Goal: Task Accomplishment & Management: Manage account settings

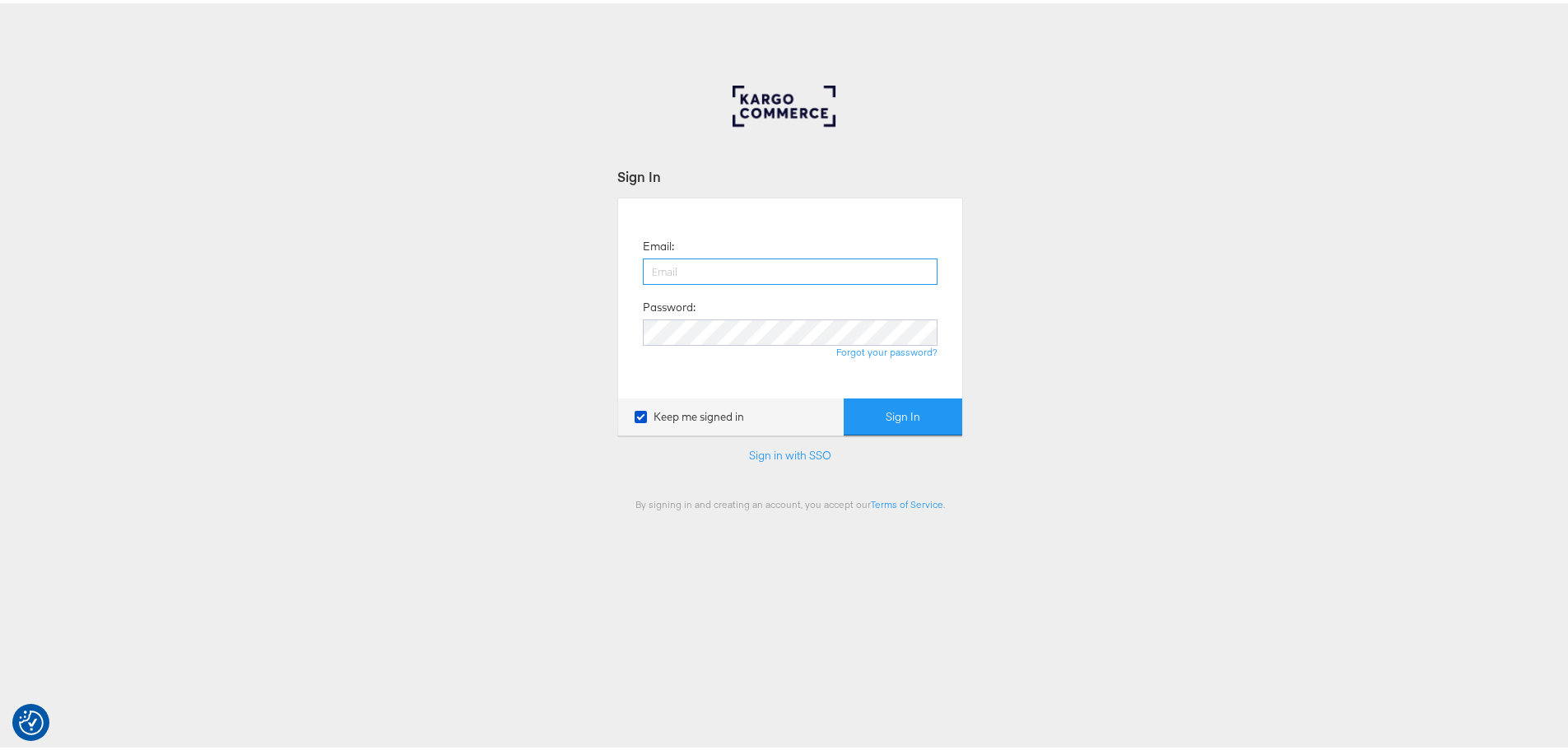
drag, startPoint x: 706, startPoint y: 273, endPoint x: 722, endPoint y: 280, distance: 17.5
click at [706, 273] on input "email" at bounding box center [790, 269] width 294 height 26
type input "maddy.dickinson@jdplc.com"
click at [844, 395] on button "Sign In" at bounding box center [903, 413] width 118 height 37
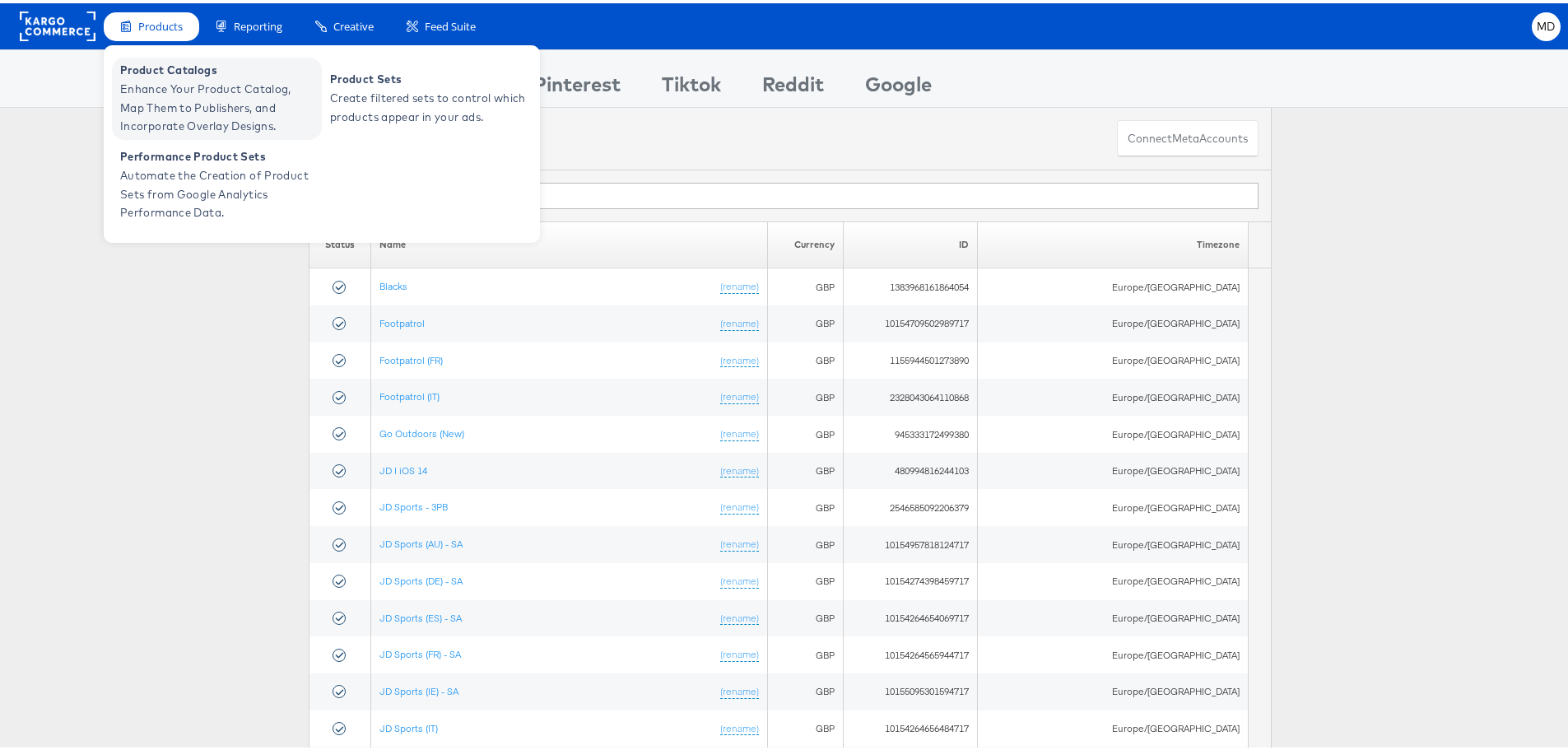
click at [183, 92] on span "Enhance Your Product Catalog, Map Them to Publishers, and Incorporate Overlay D…" at bounding box center [219, 104] width 198 height 56
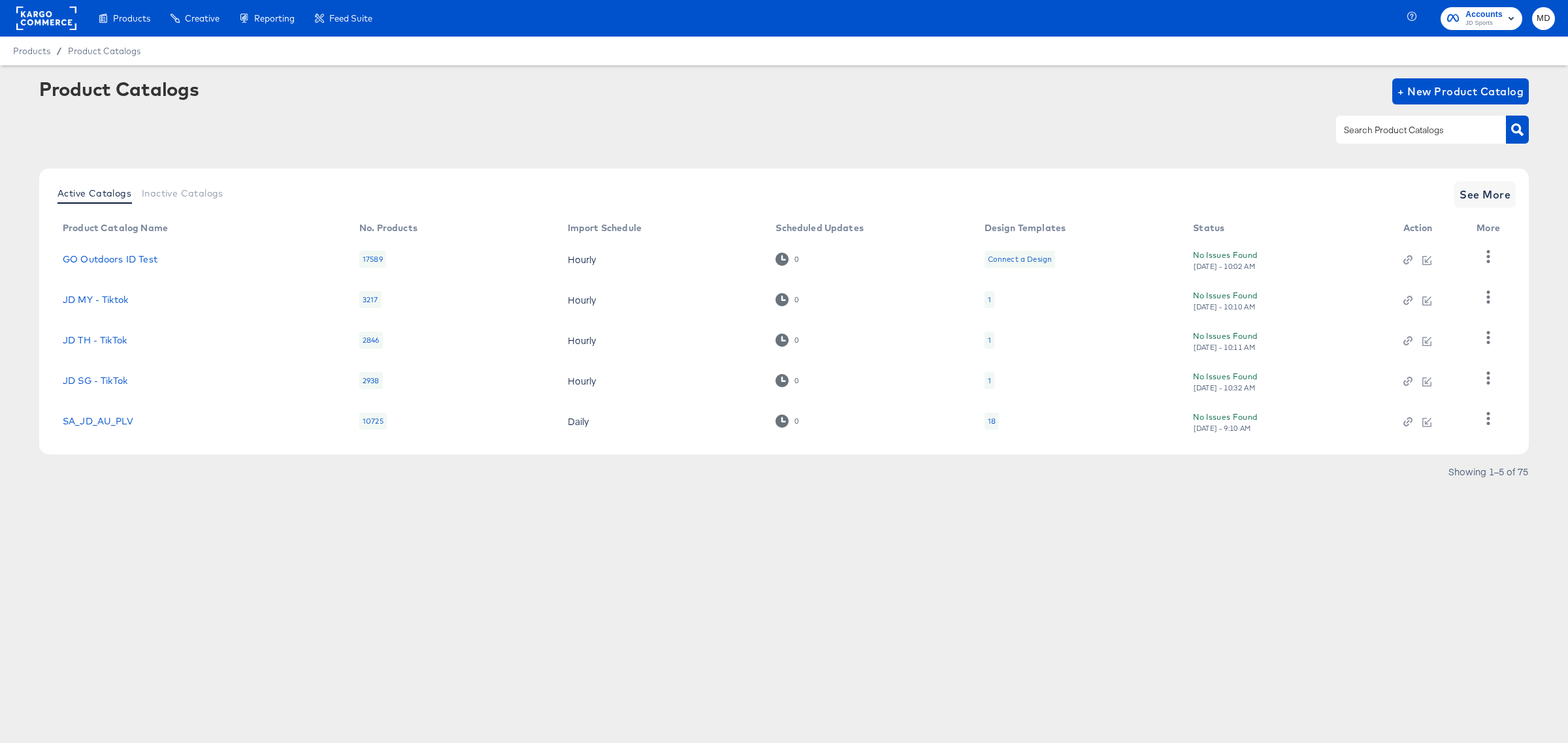
click at [1406, 139] on div at bounding box center [1421, 129] width 170 height 28
type input "main feed"
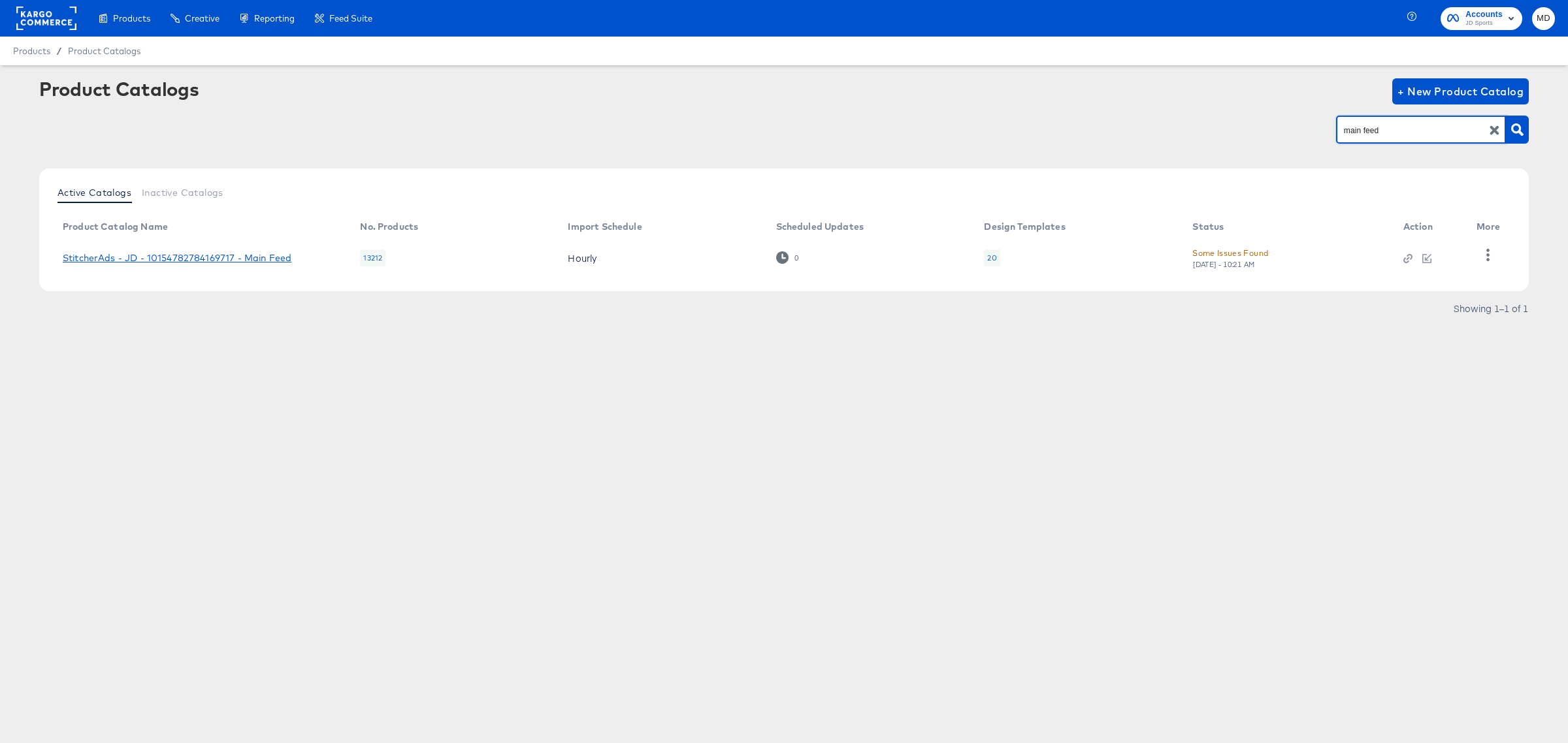
click at [198, 254] on link "StitcherAds - JD - 10154782784169717 - Main Feed" at bounding box center [177, 258] width 229 height 11
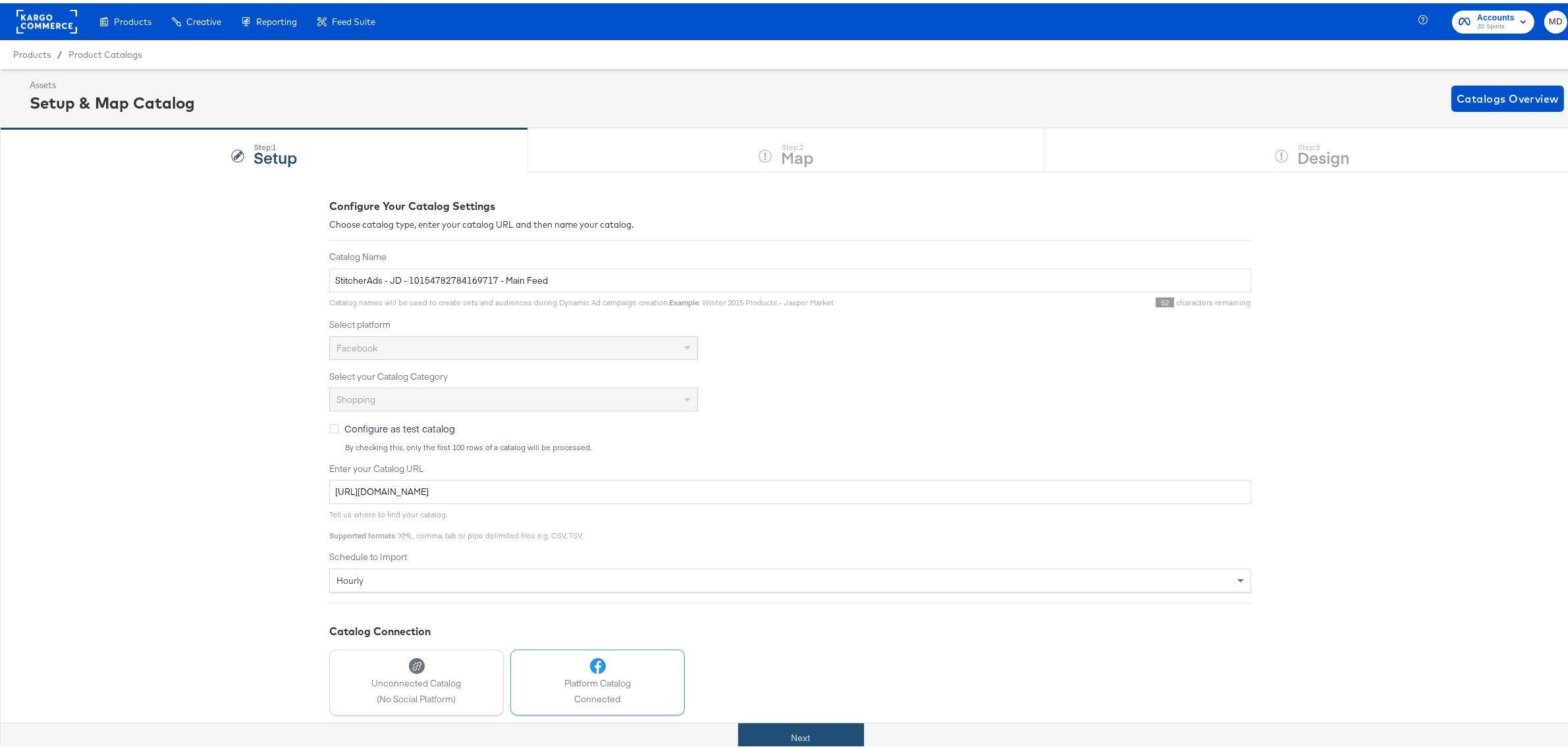
click at [800, 732] on button "Next" at bounding box center [801, 735] width 126 height 30
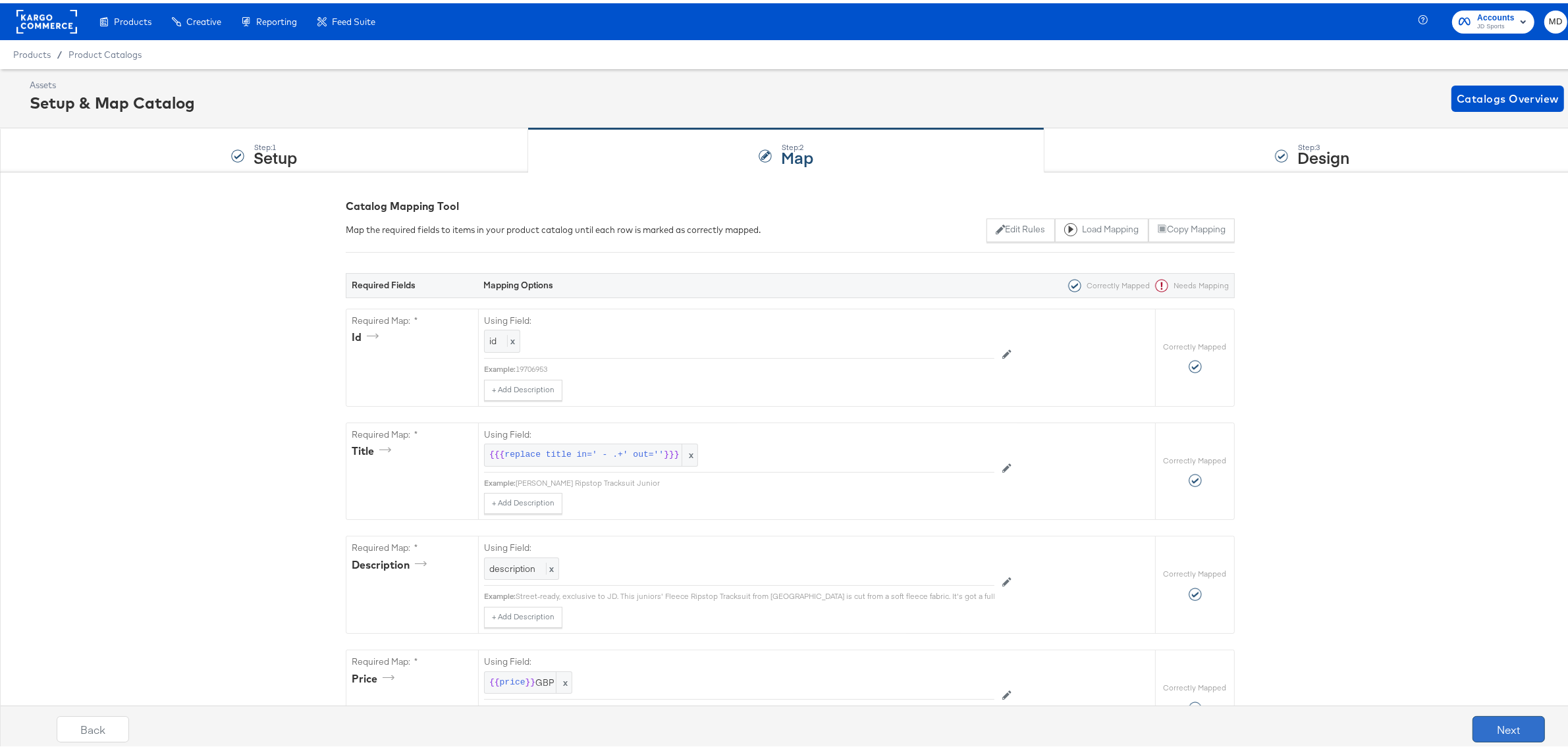
click at [1504, 725] on button "Next" at bounding box center [1508, 726] width 73 height 26
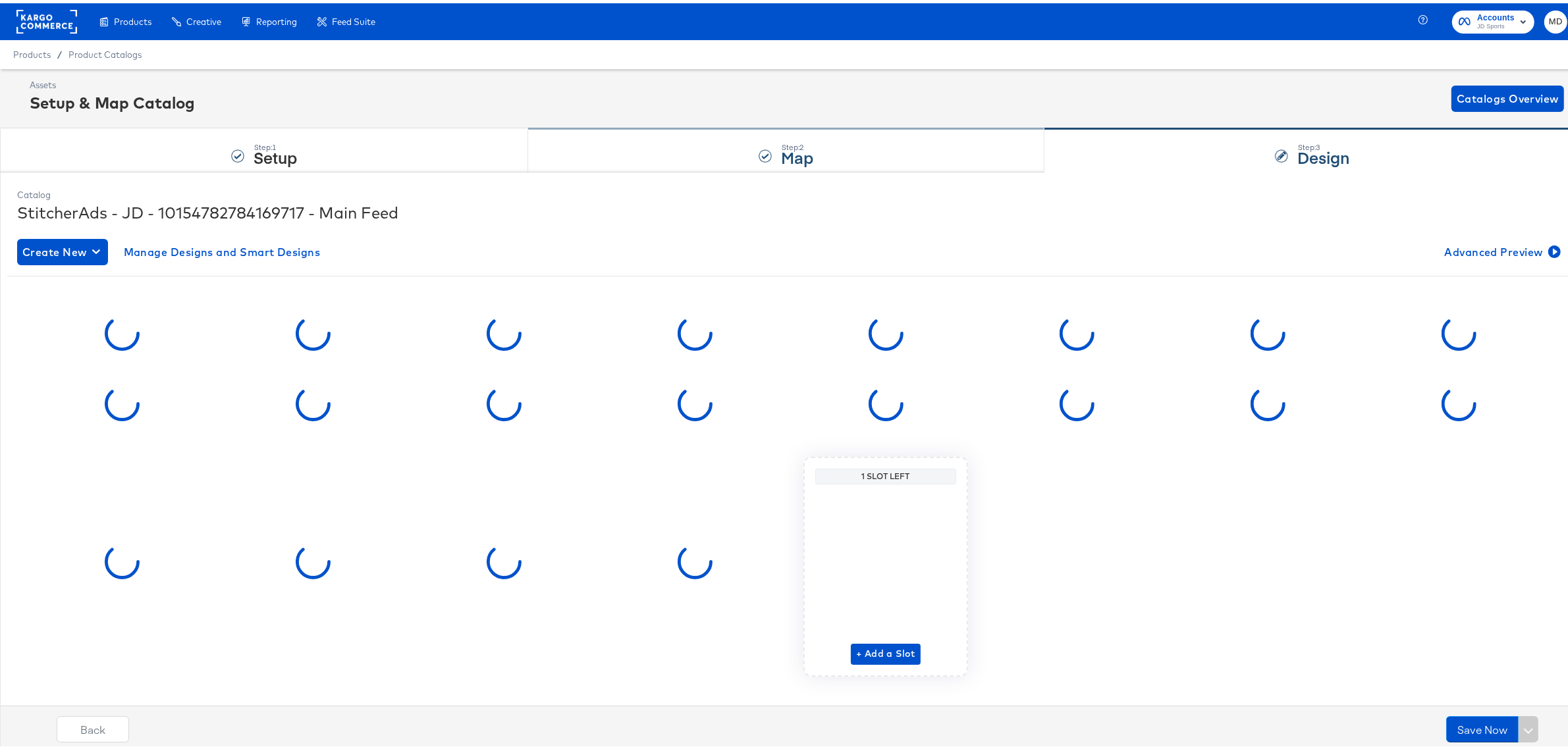
click at [718, 152] on div "Step: 2 Map" at bounding box center [786, 147] width 516 height 43
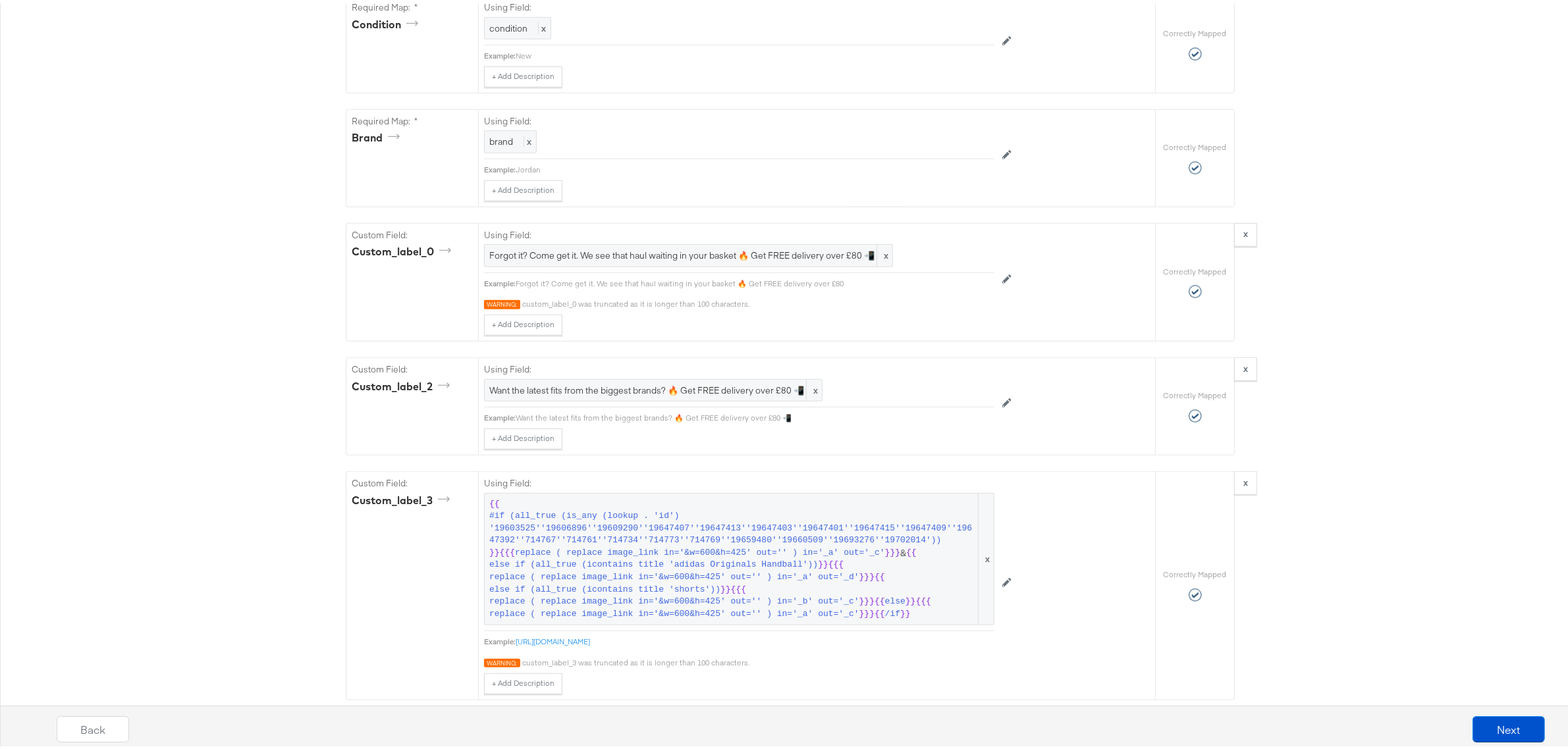
scroll to position [1728, 0]
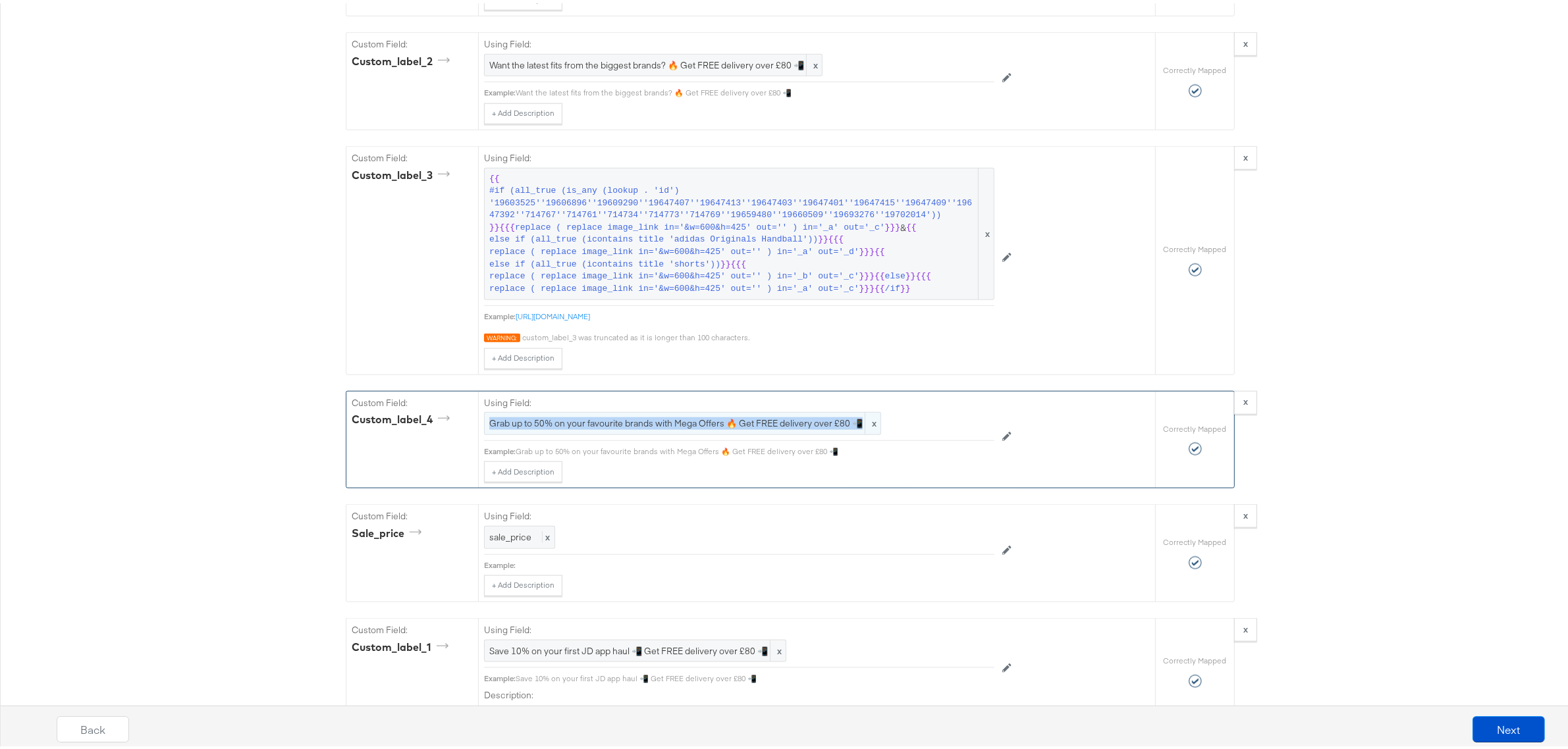
drag, startPoint x: 479, startPoint y: 430, endPoint x: 857, endPoint y: 442, distance: 378.2
click at [857, 432] on div "Grab up to 50% on your favourite brands with Mega Offers 🔥 Get FREE delivery ov…" at bounding box center [683, 420] width 397 height 23
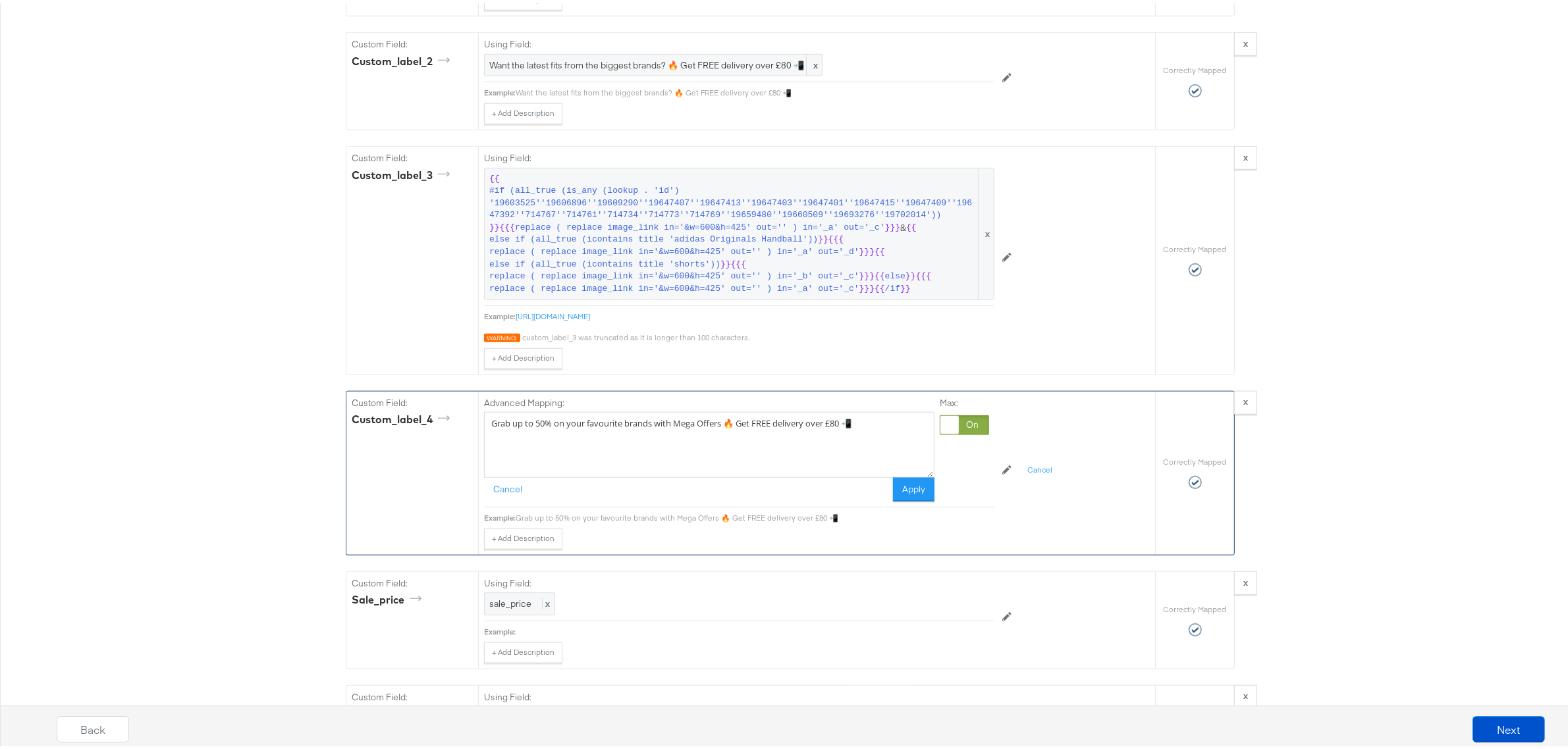
drag, startPoint x: 866, startPoint y: 438, endPoint x: 468, endPoint y: 426, distance: 398.2
click at [468, 426] on div "Custom Field: custom_label_4 Advanced Mapping: Grab up to 50% on your favourite…" at bounding box center [751, 470] width 808 height 163
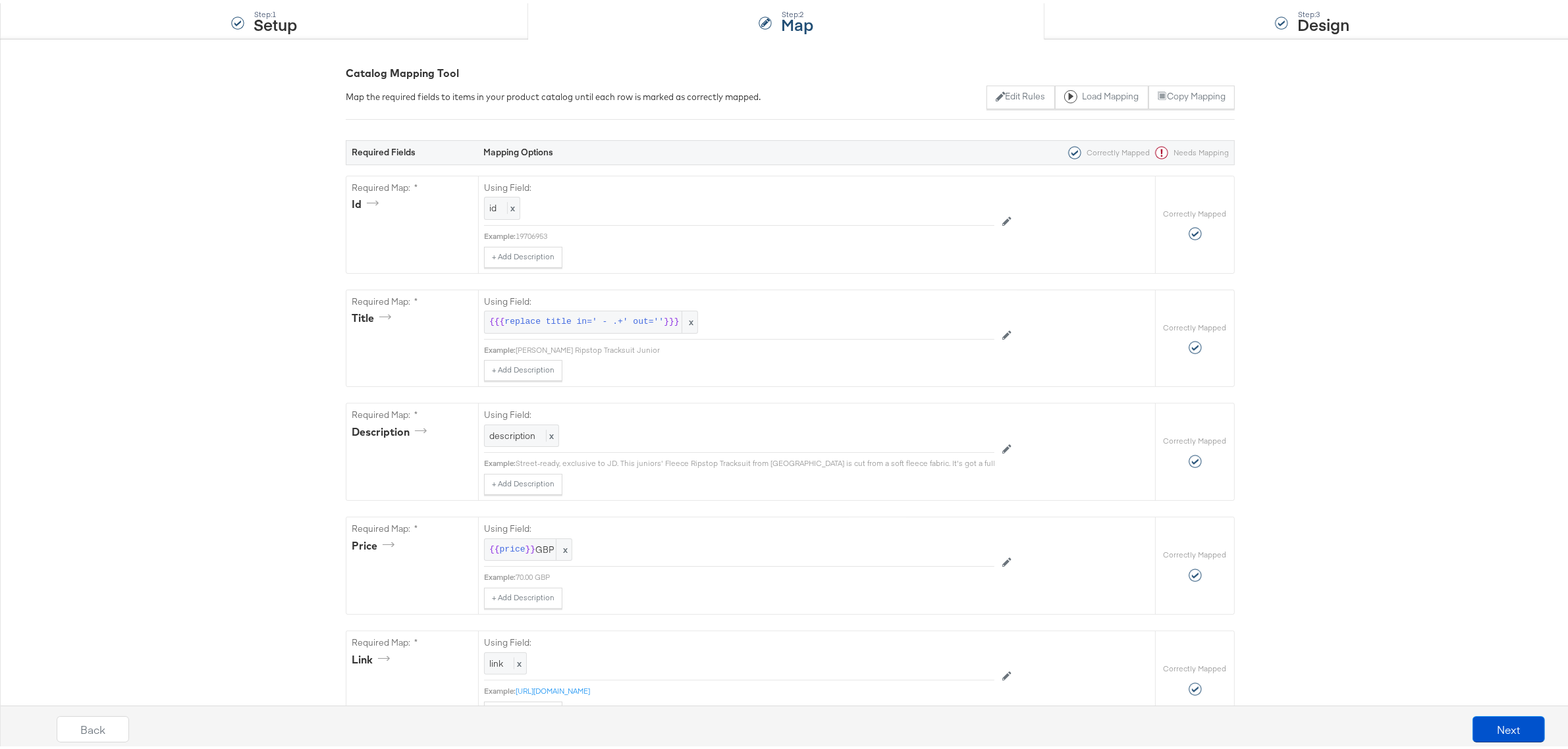
scroll to position [0, 0]
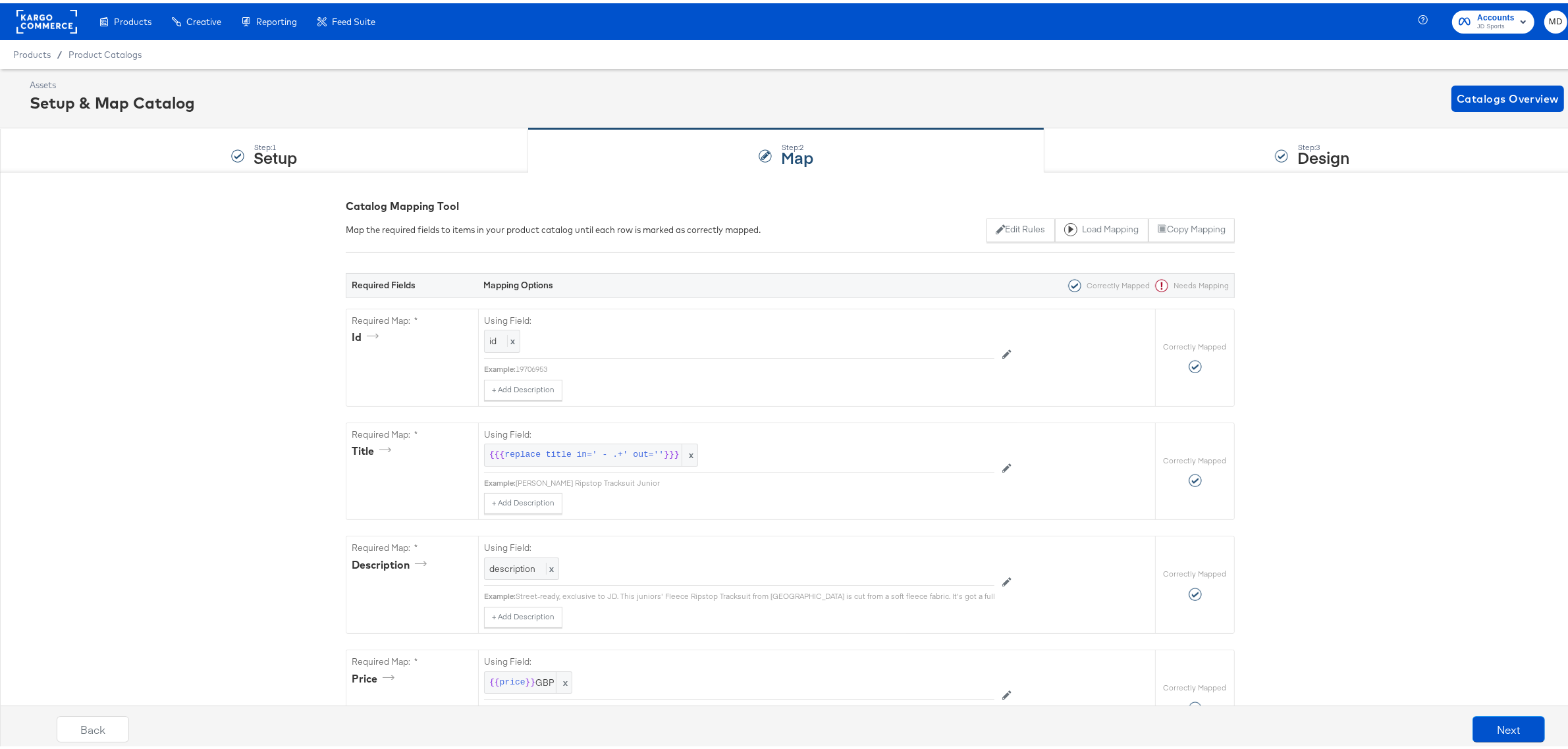
click at [1488, 20] on span "JD Sports" at bounding box center [1496, 23] width 38 height 11
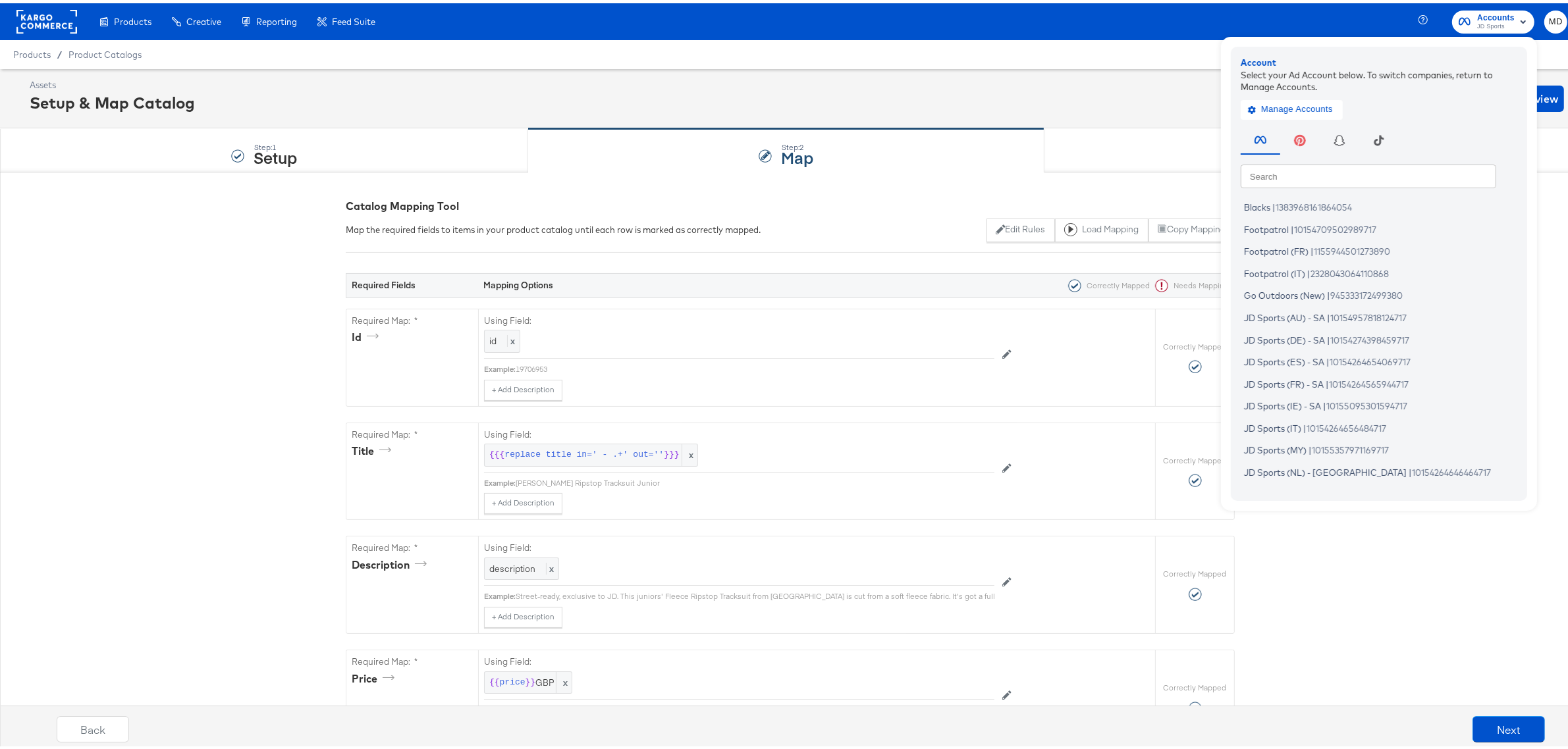
click at [1348, 168] on input "text" at bounding box center [1368, 172] width 256 height 23
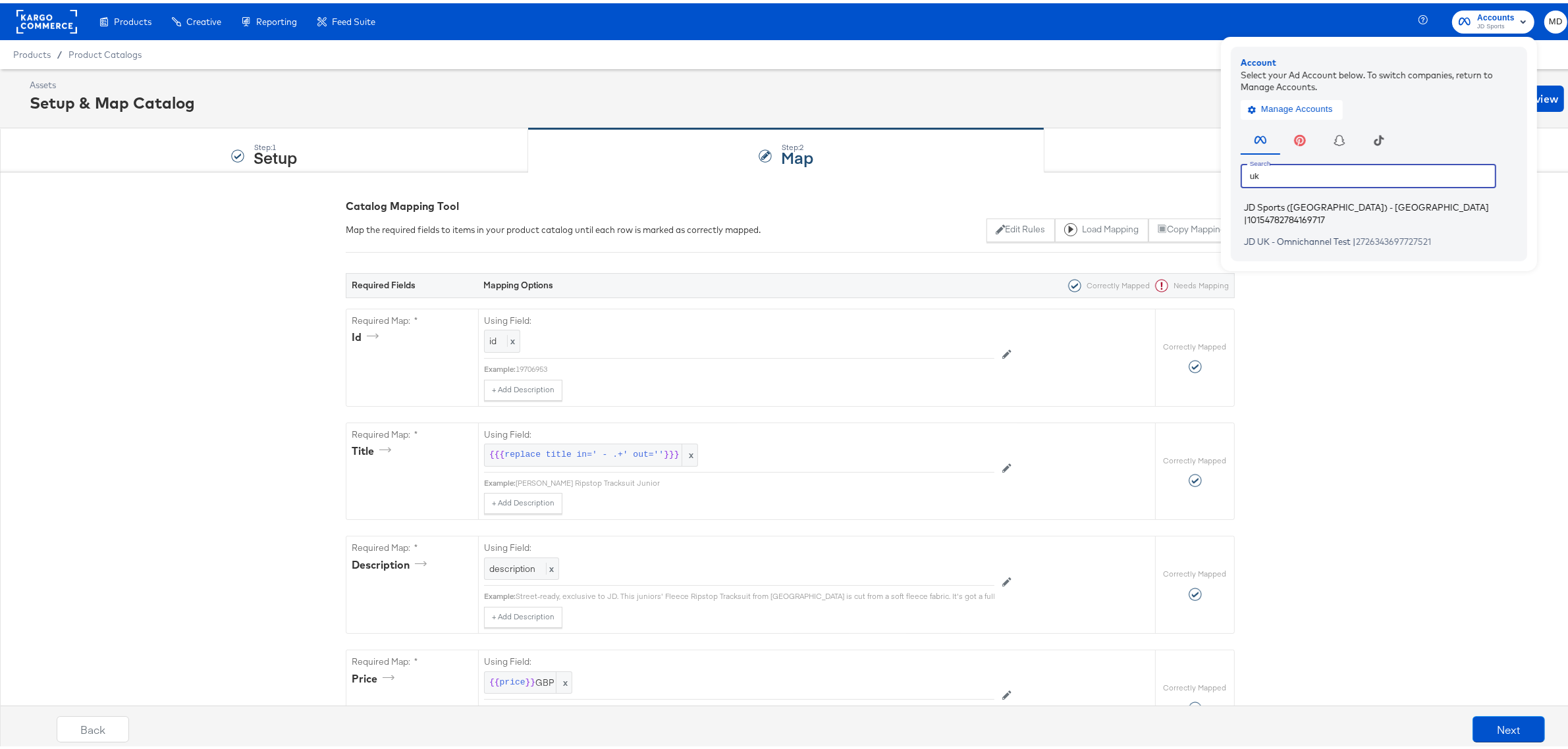
type input "uk"
click at [1325, 210] on span "10154782784169717" at bounding box center [1286, 216] width 78 height 11
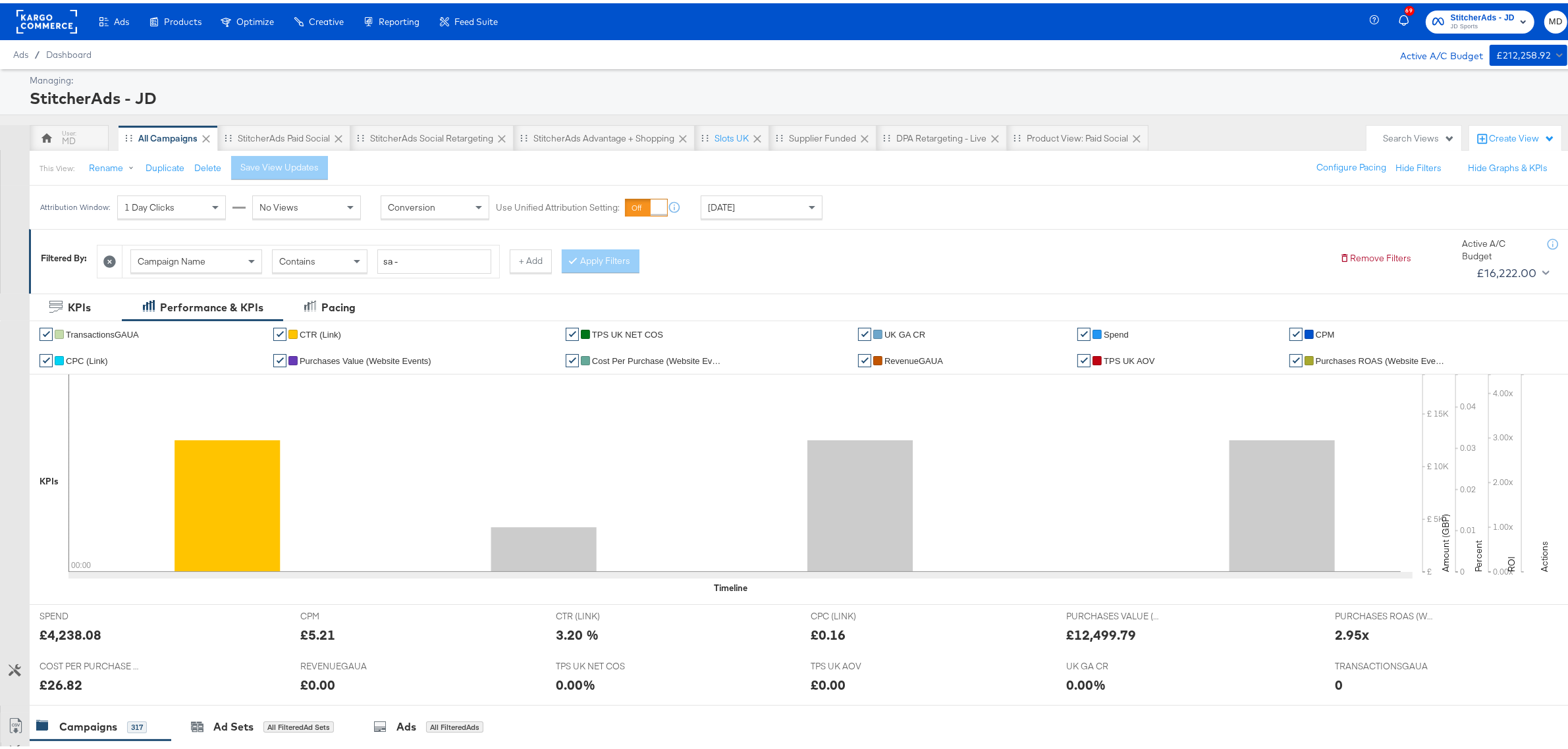
scroll to position [494, 0]
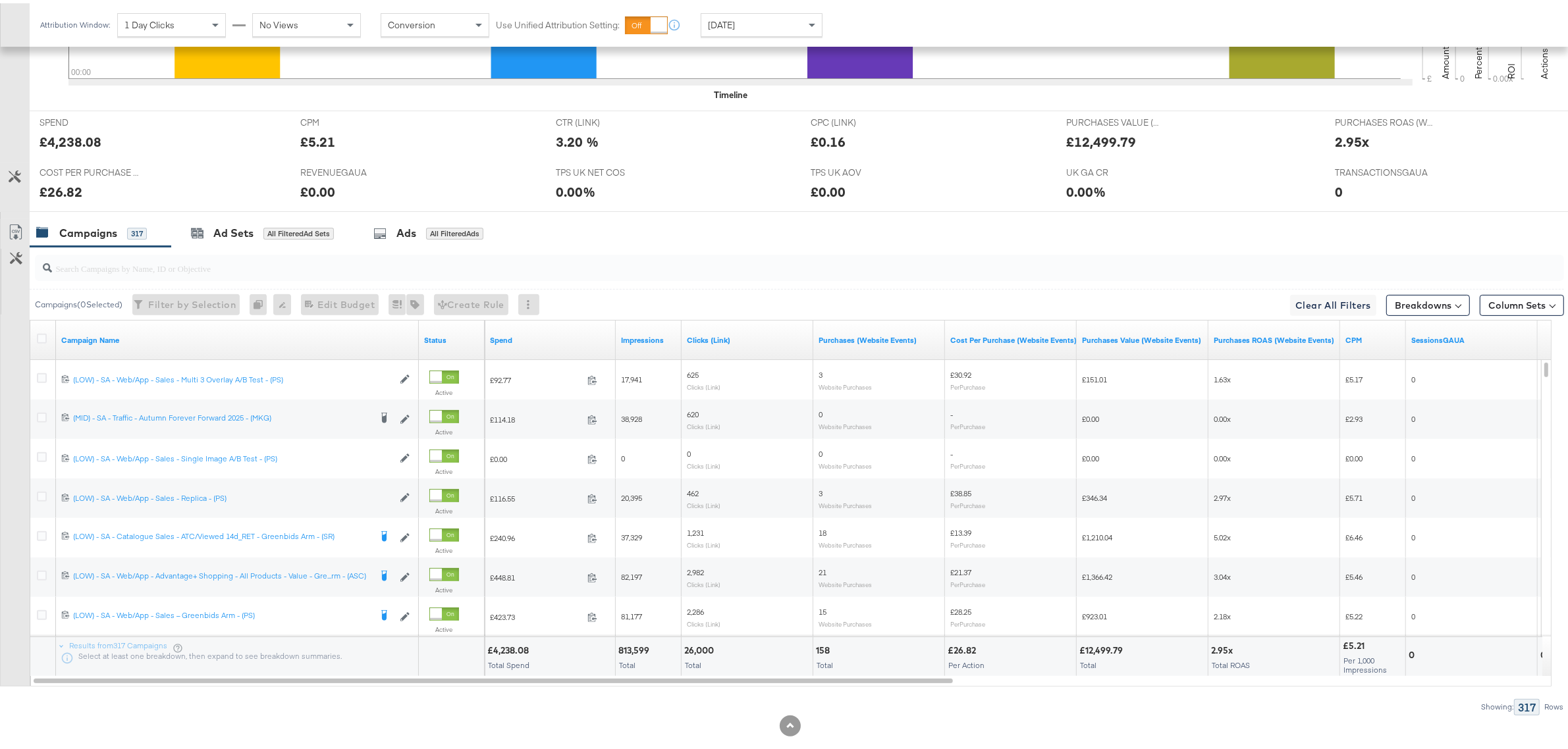
click at [221, 262] on input "search" at bounding box center [736, 260] width 1369 height 26
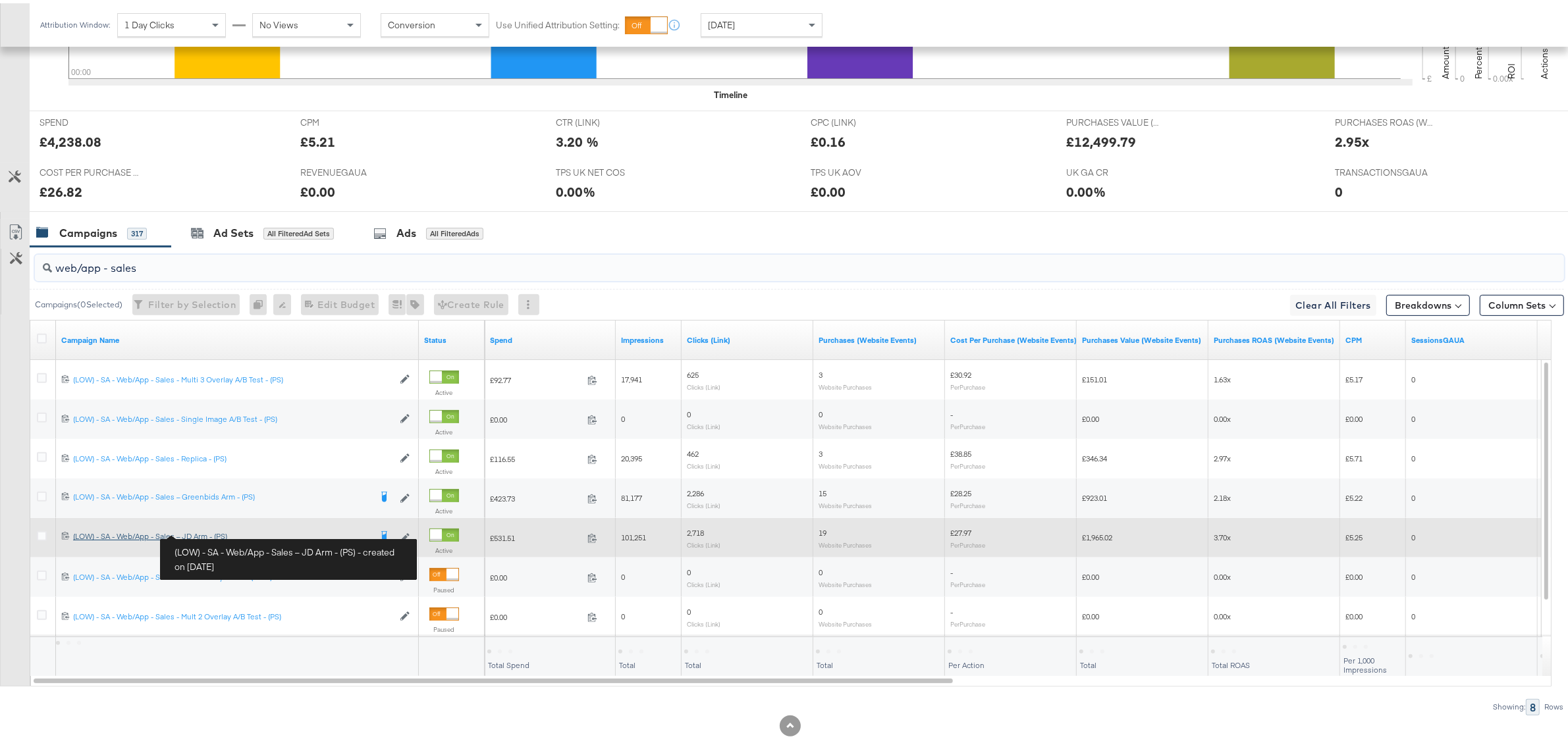
type input "web/app - sales"
click at [210, 530] on div "(LOW) - SA - Web/App - Sales – JD Arm - (PS) (LOW) - SA - Web/App - Sales – JD …" at bounding box center [222, 533] width 297 height 11
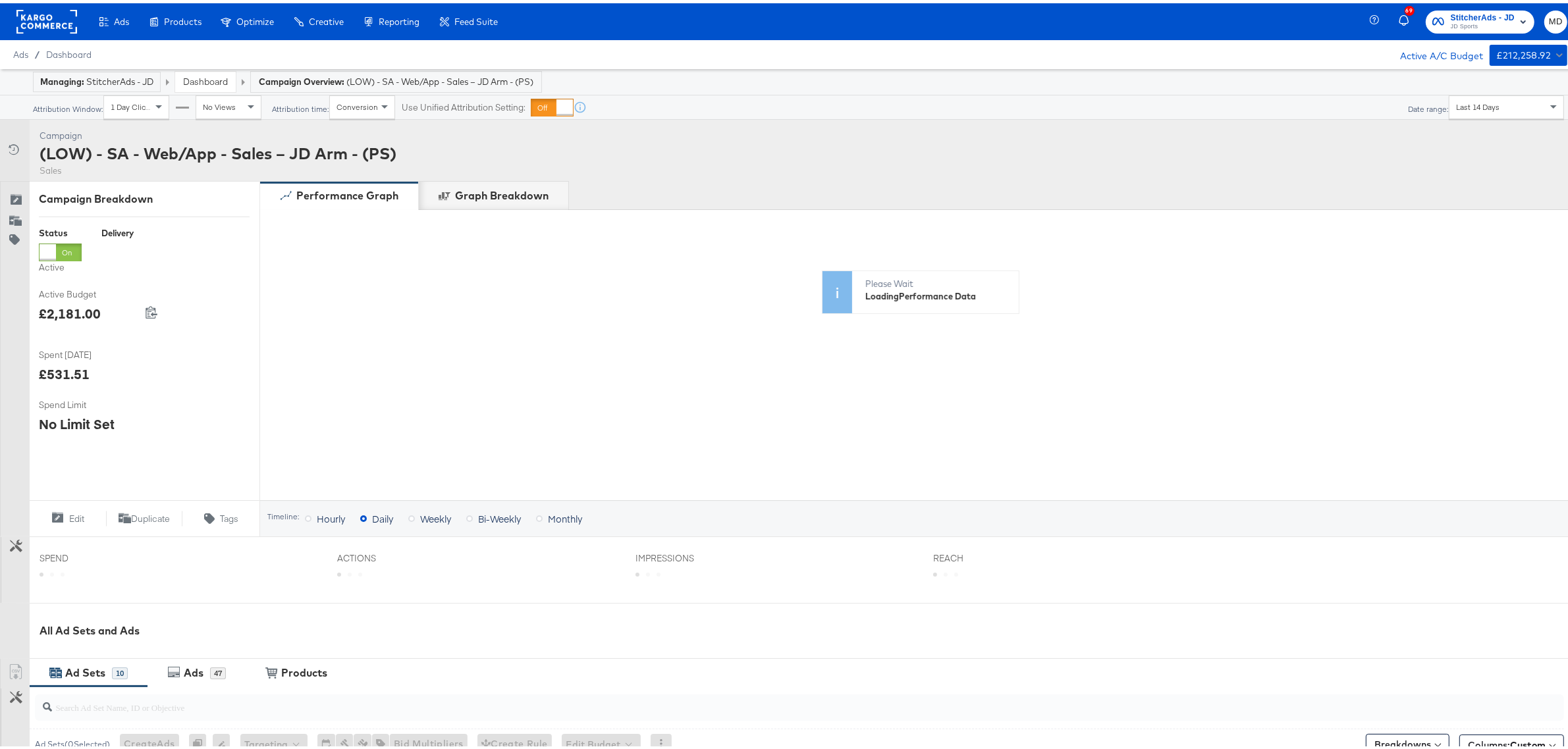
scroll to position [286, 0]
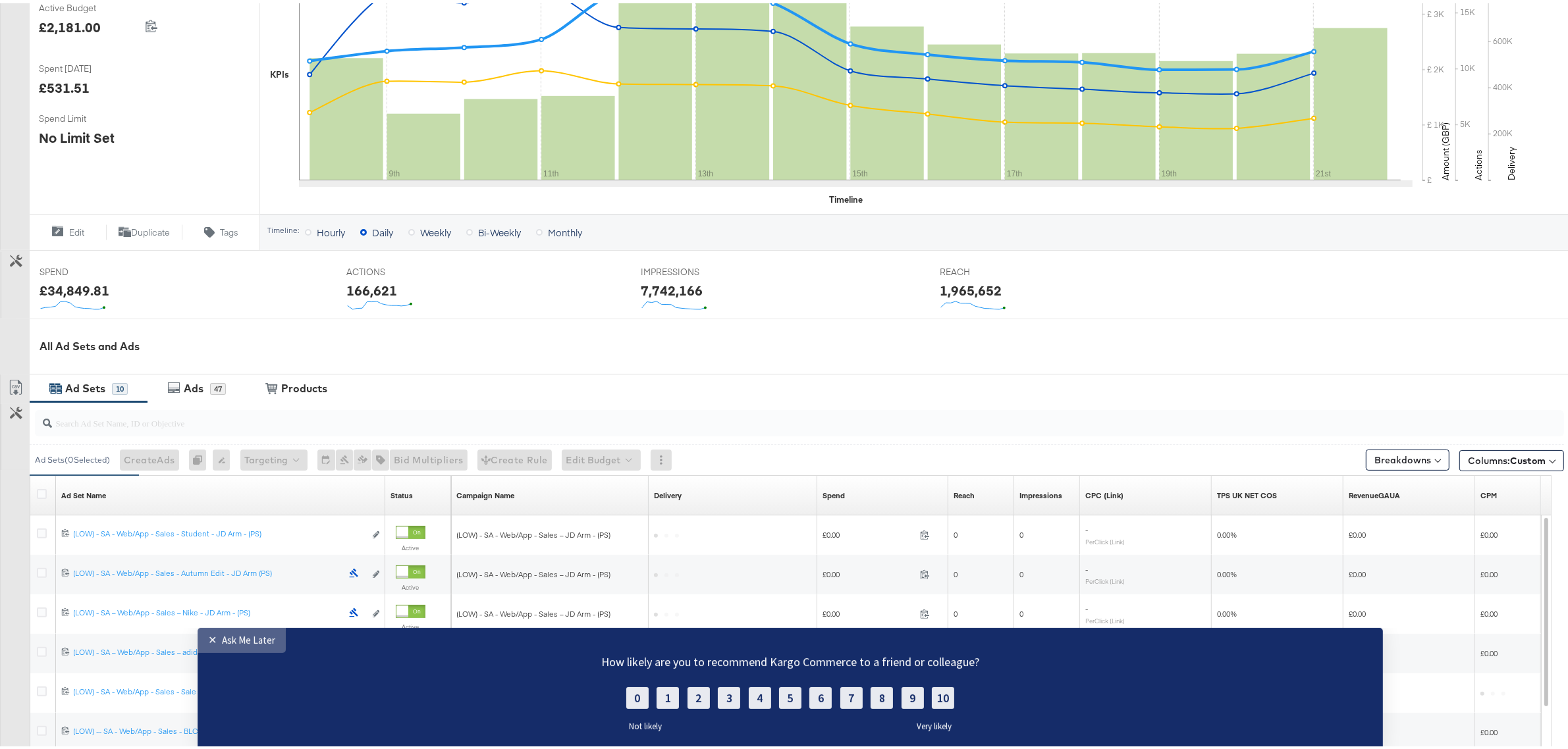
click at [250, 641] on div "Ask Me Later" at bounding box center [248, 639] width 53 height 13
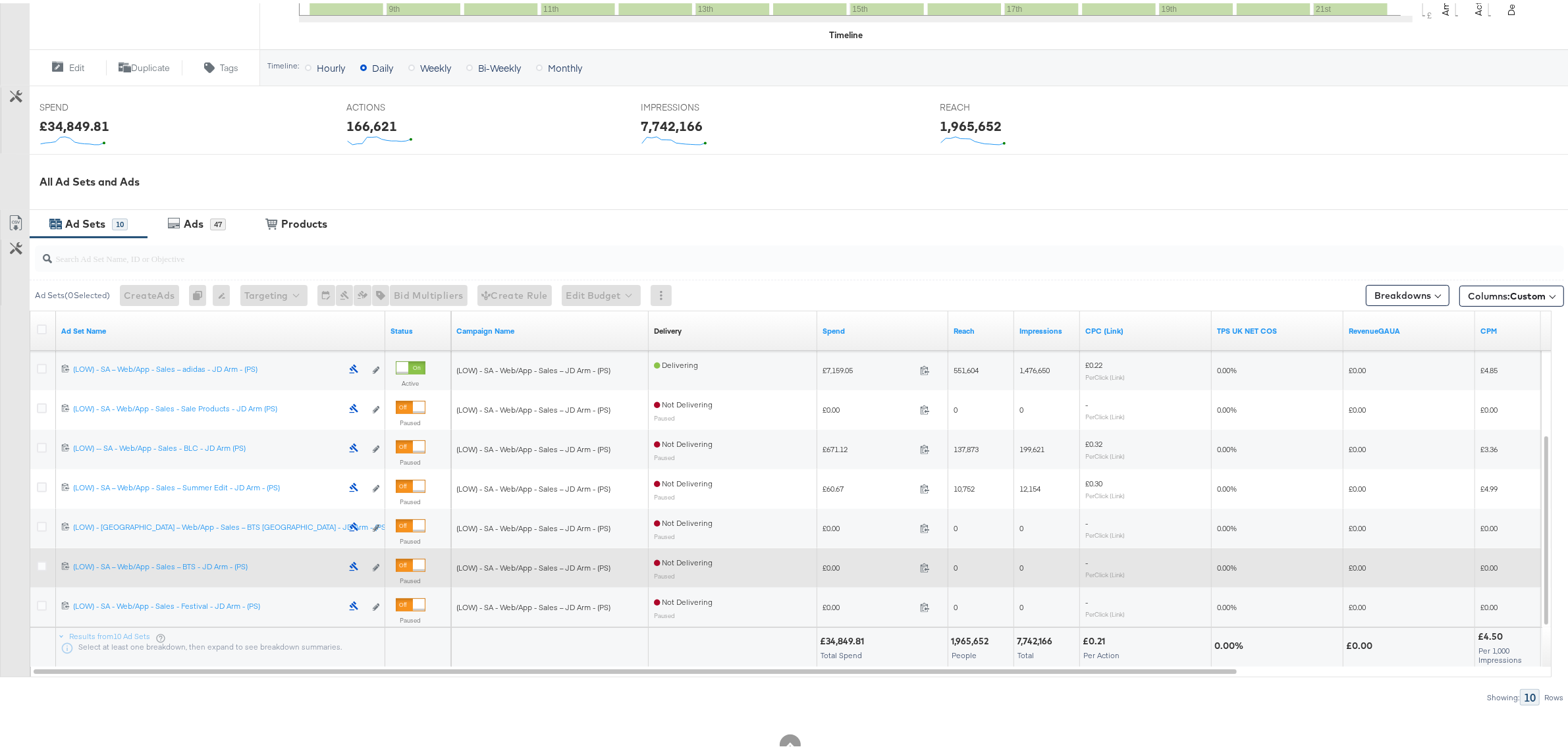
scroll to position [486, 0]
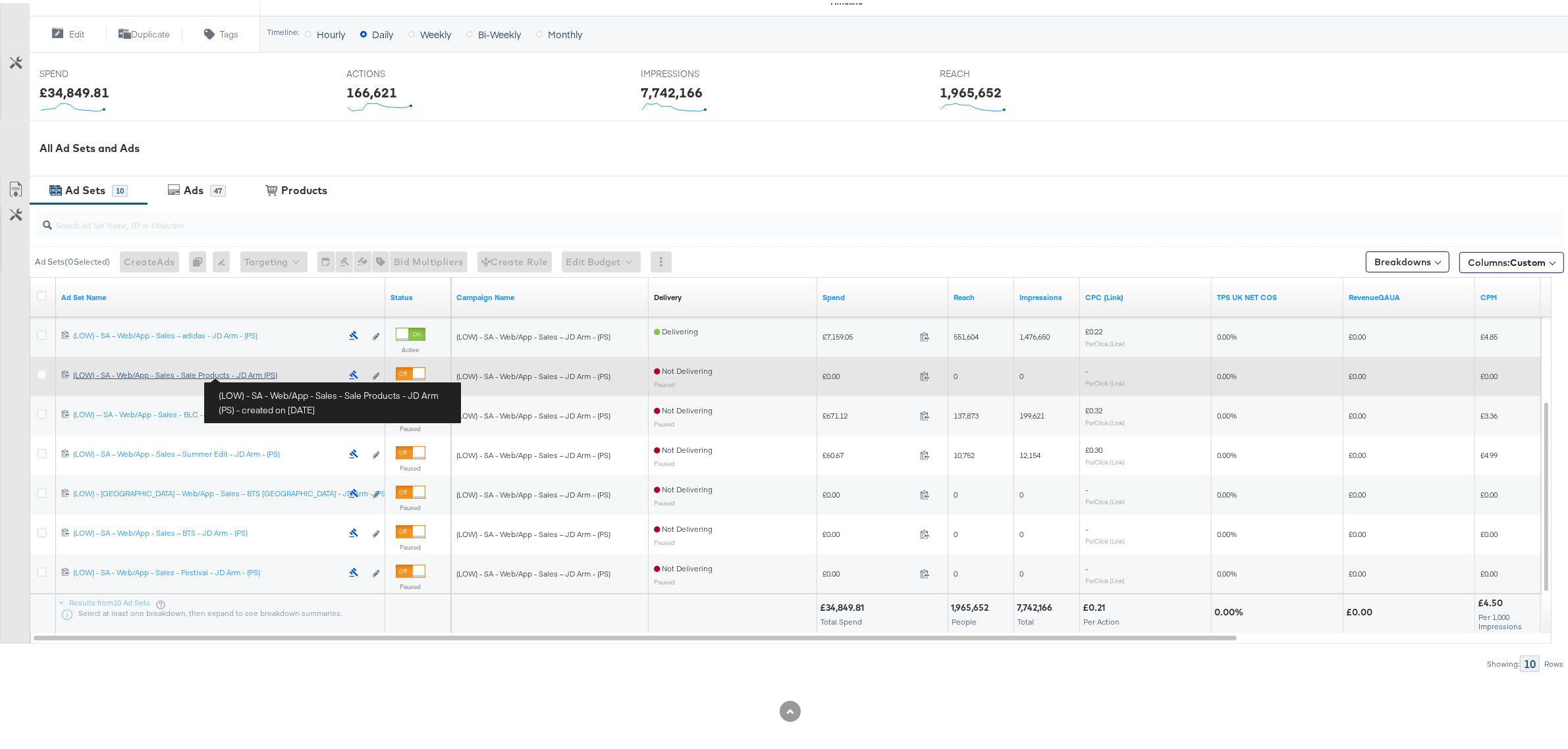
click at [255, 372] on div "(LOW) - SA - Web/App - Sales - Sale Products - JD Arm (PS) (LOW) - SA - Web/App…" at bounding box center [207, 372] width 269 height 11
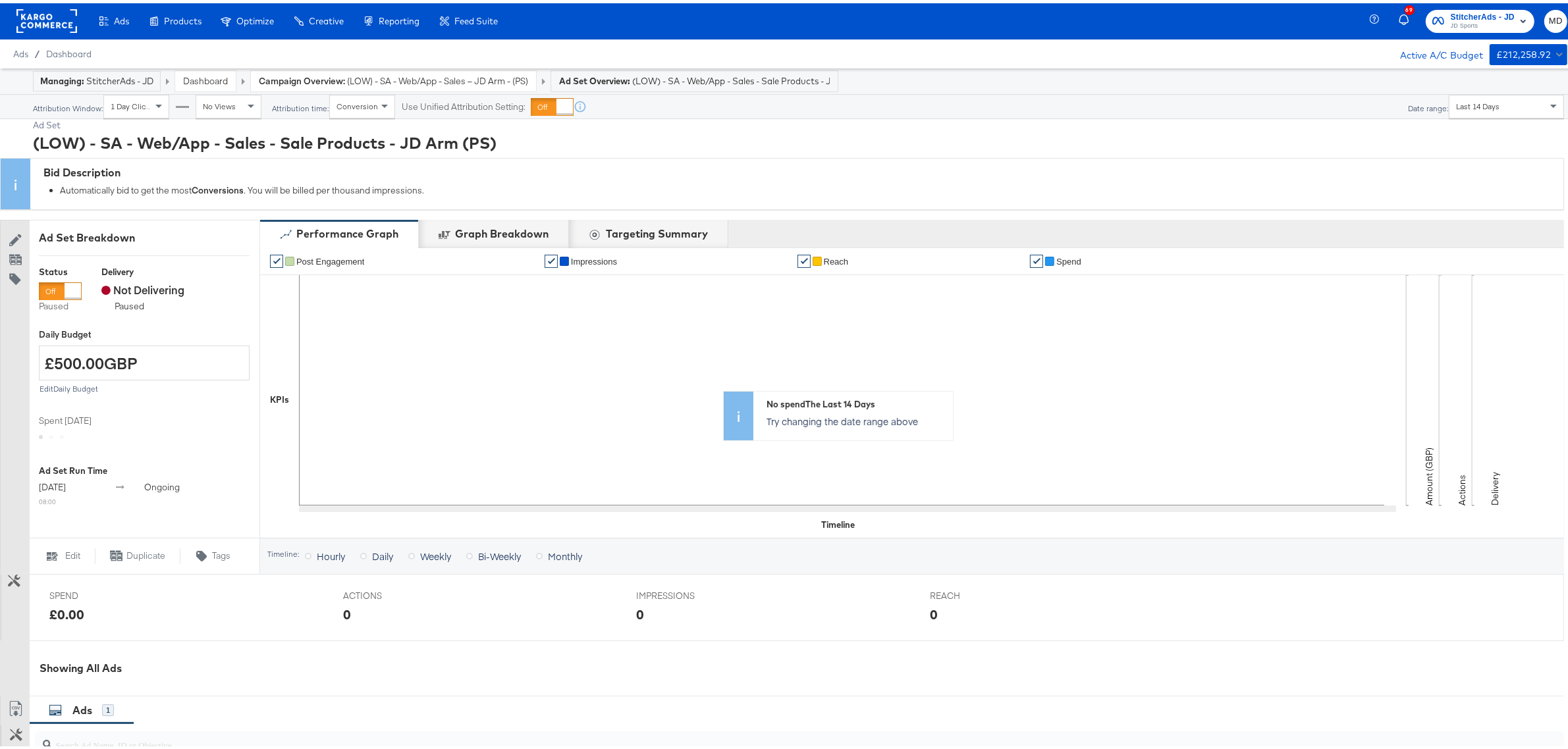
scroll to position [285, 0]
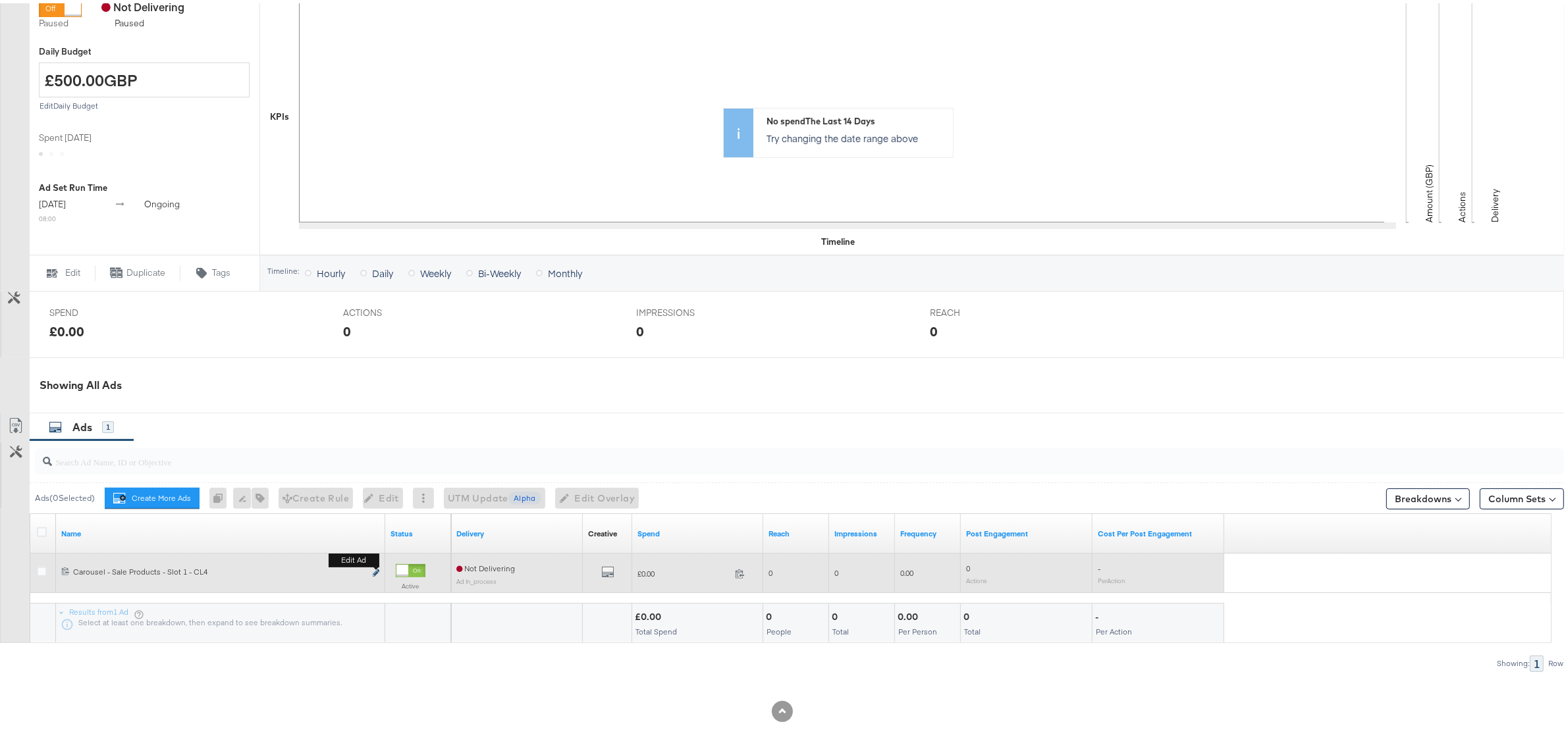
click at [378, 570] on icon "link" at bounding box center [375, 570] width 7 height 8
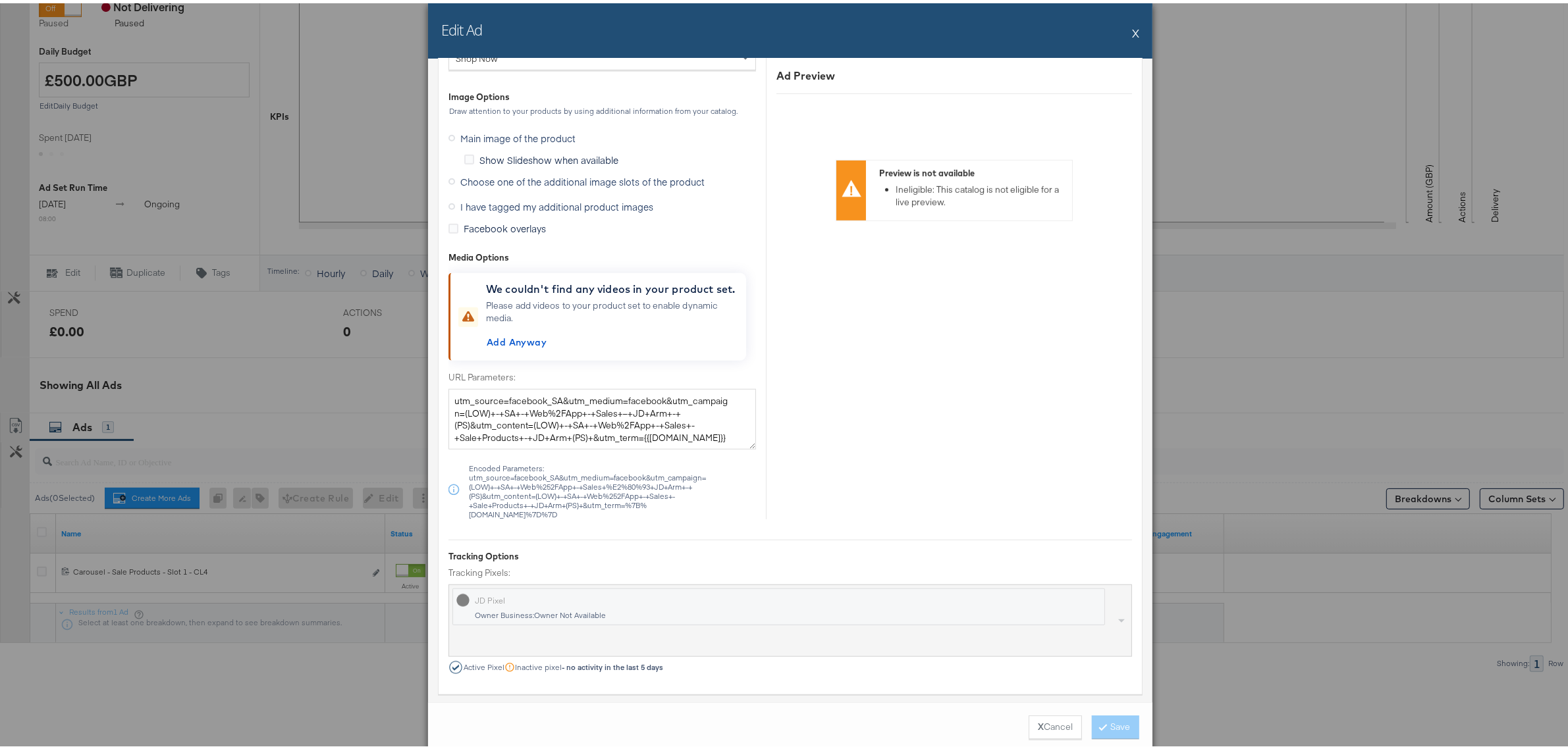
scroll to position [1294, 0]
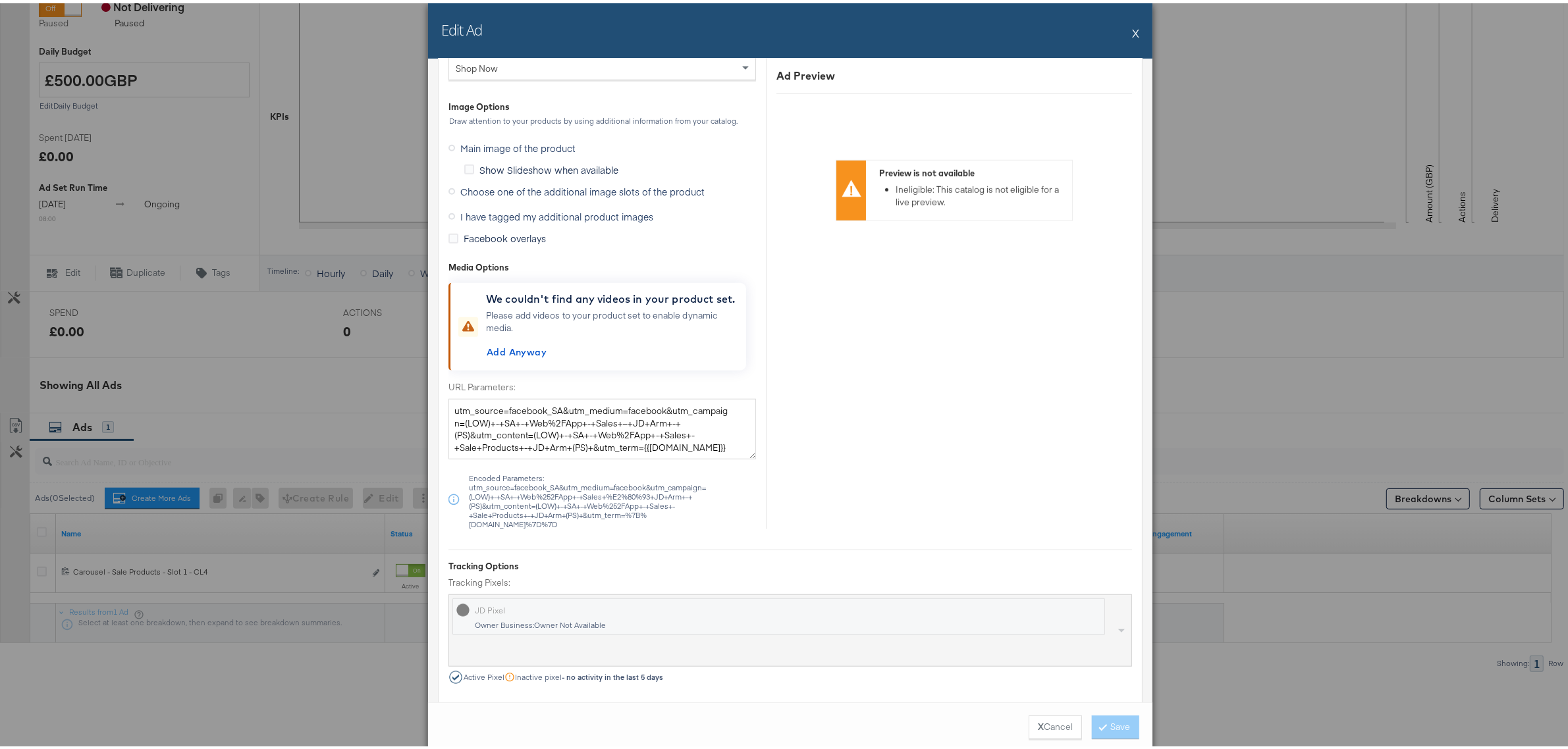
click at [540, 214] on span "I have tagged my additional product images" at bounding box center [556, 213] width 193 height 13
click at [0, 0] on input "I have tagged my additional product images" at bounding box center [0, 0] width 0 height 0
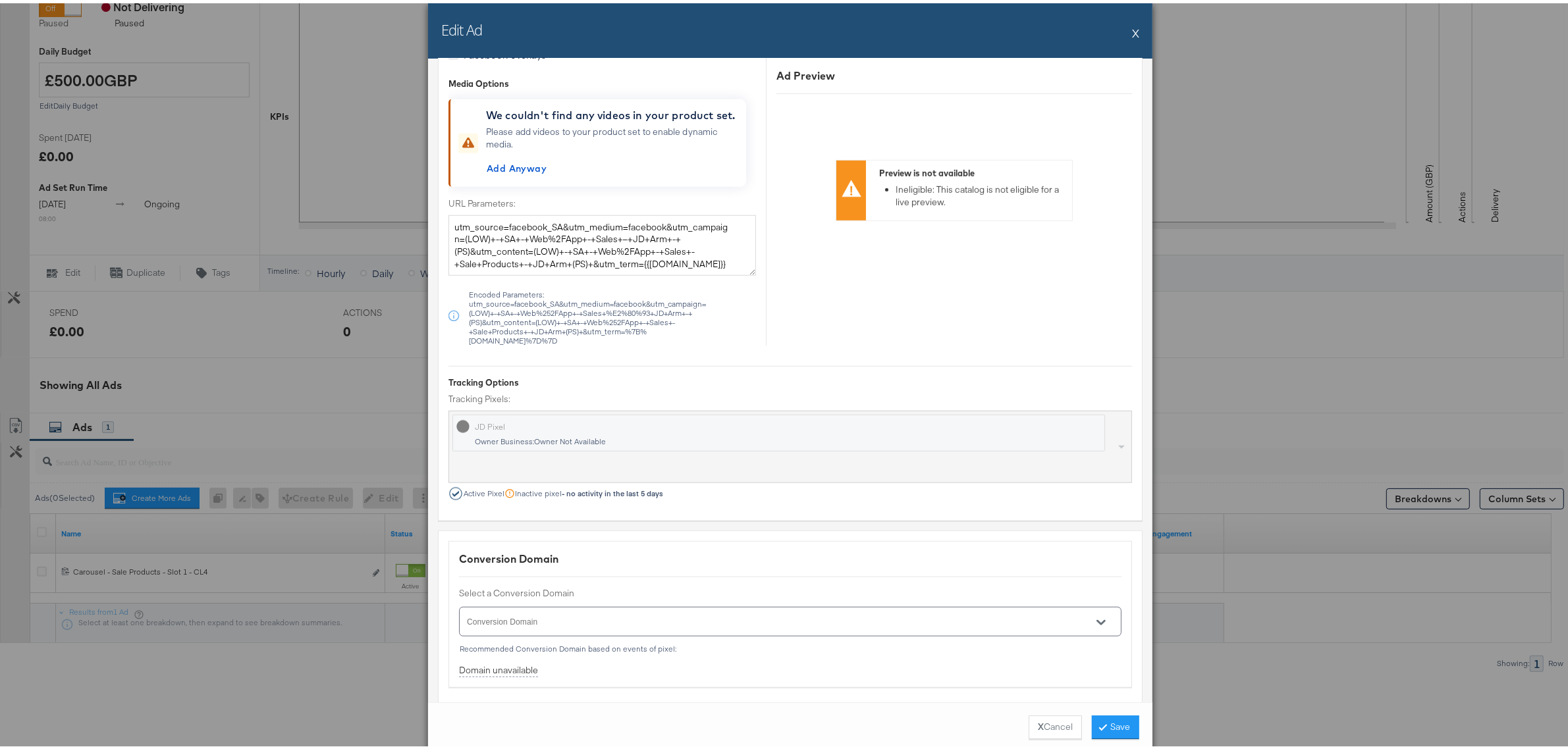
scroll to position [1105, 0]
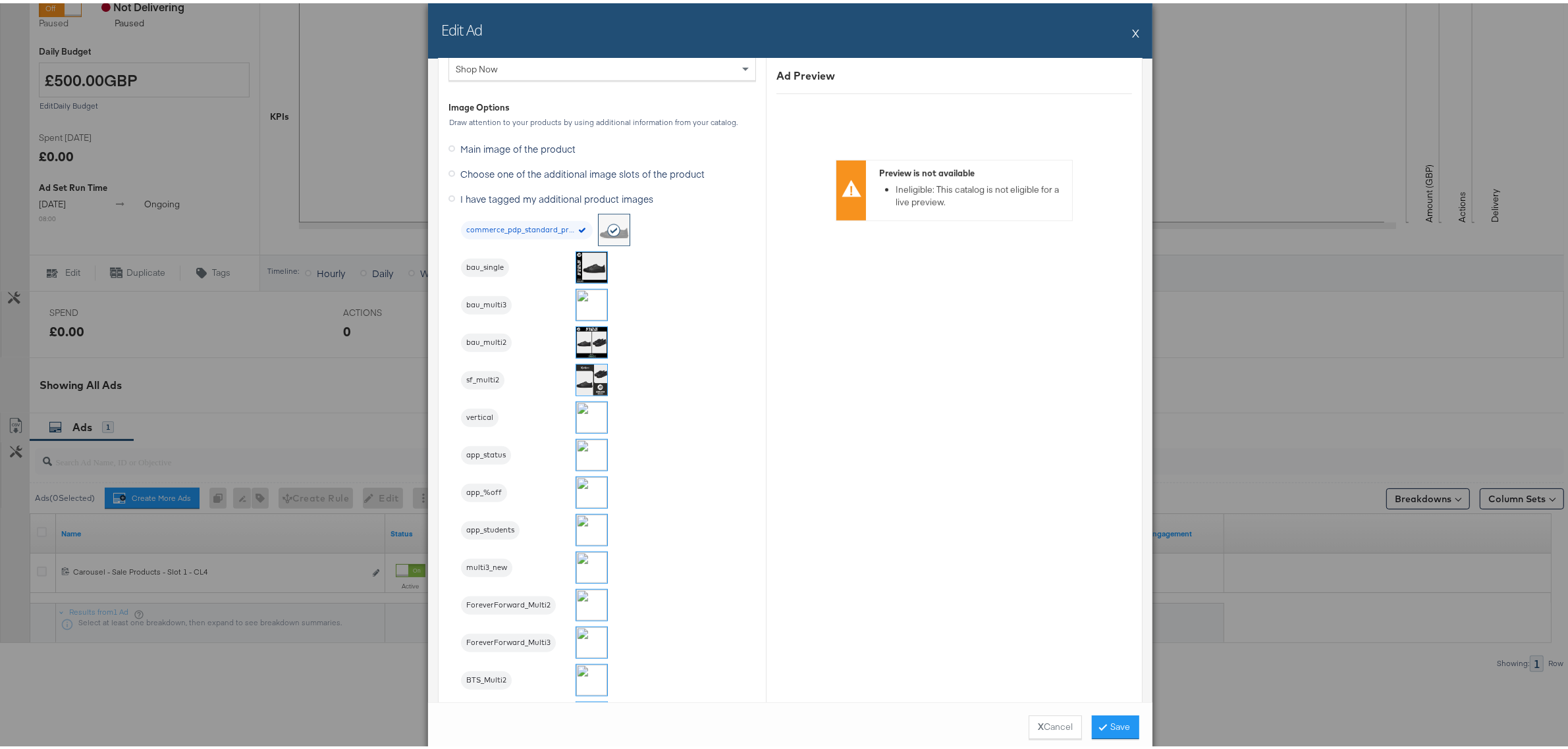
click at [580, 265] on img at bounding box center [591, 264] width 31 height 31
click at [1117, 717] on button "Save" at bounding box center [1115, 723] width 48 height 23
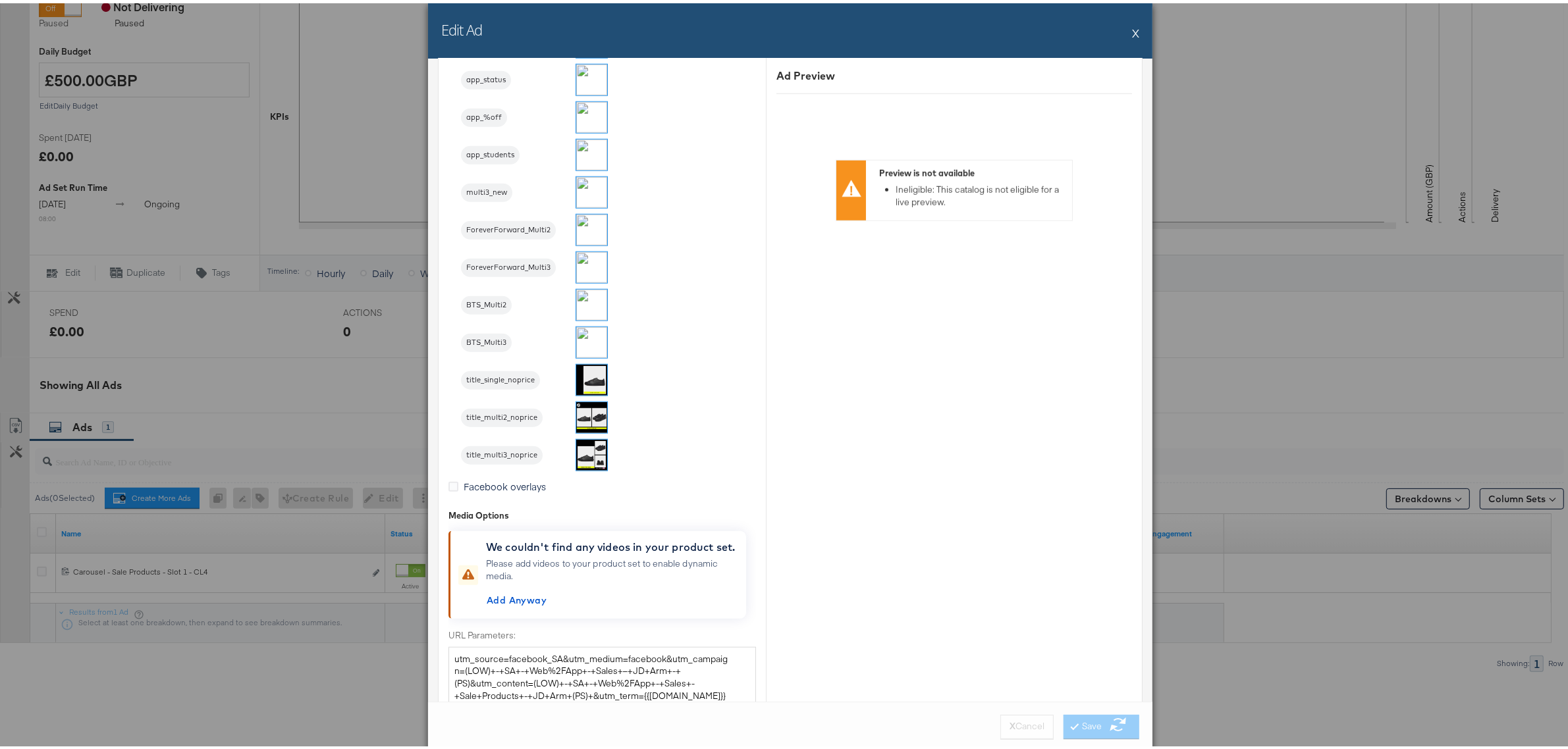
scroll to position [1434, 0]
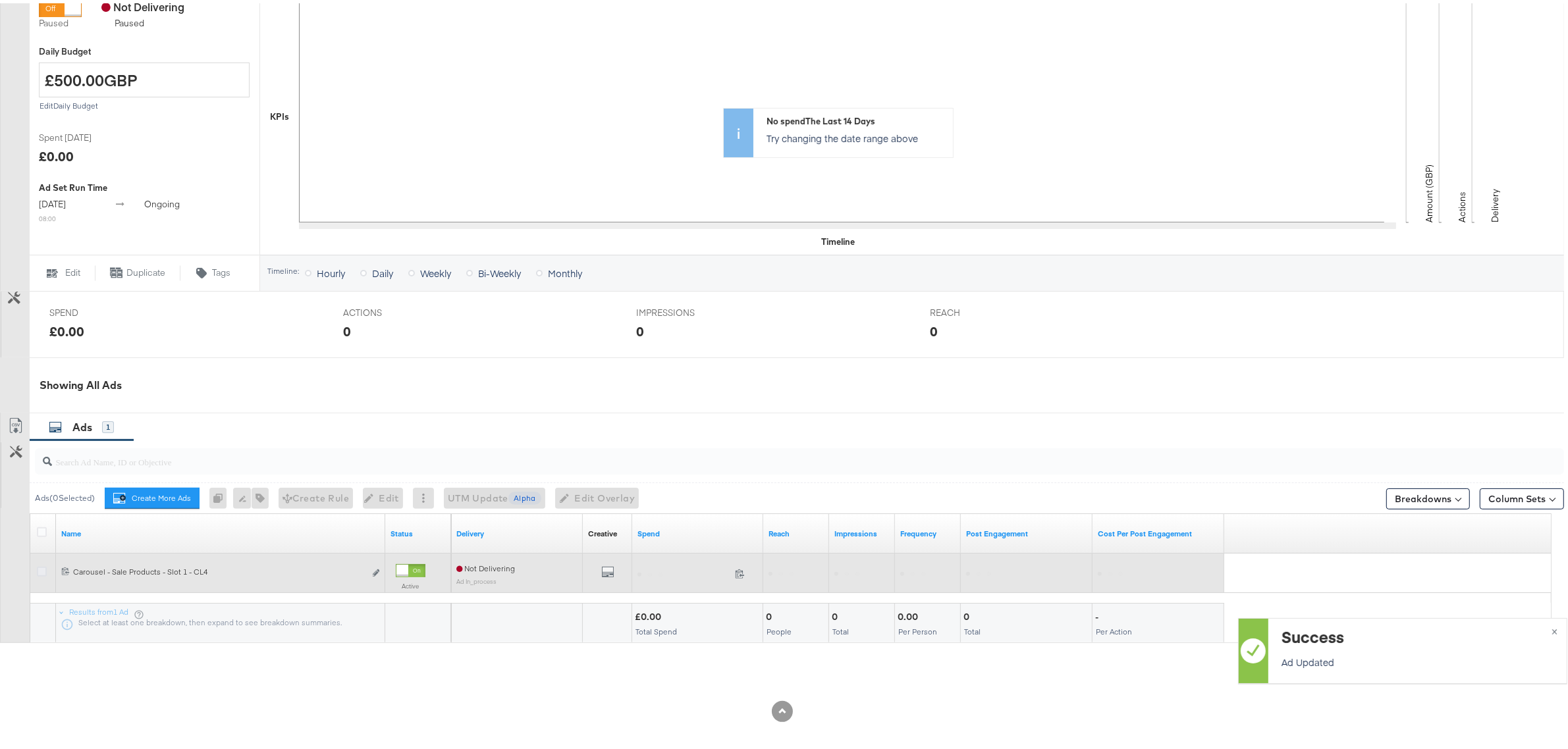
click at [43, 568] on icon at bounding box center [42, 568] width 10 height 10
click at [0, 0] on input "checkbox" at bounding box center [0, 0] width 0 height 0
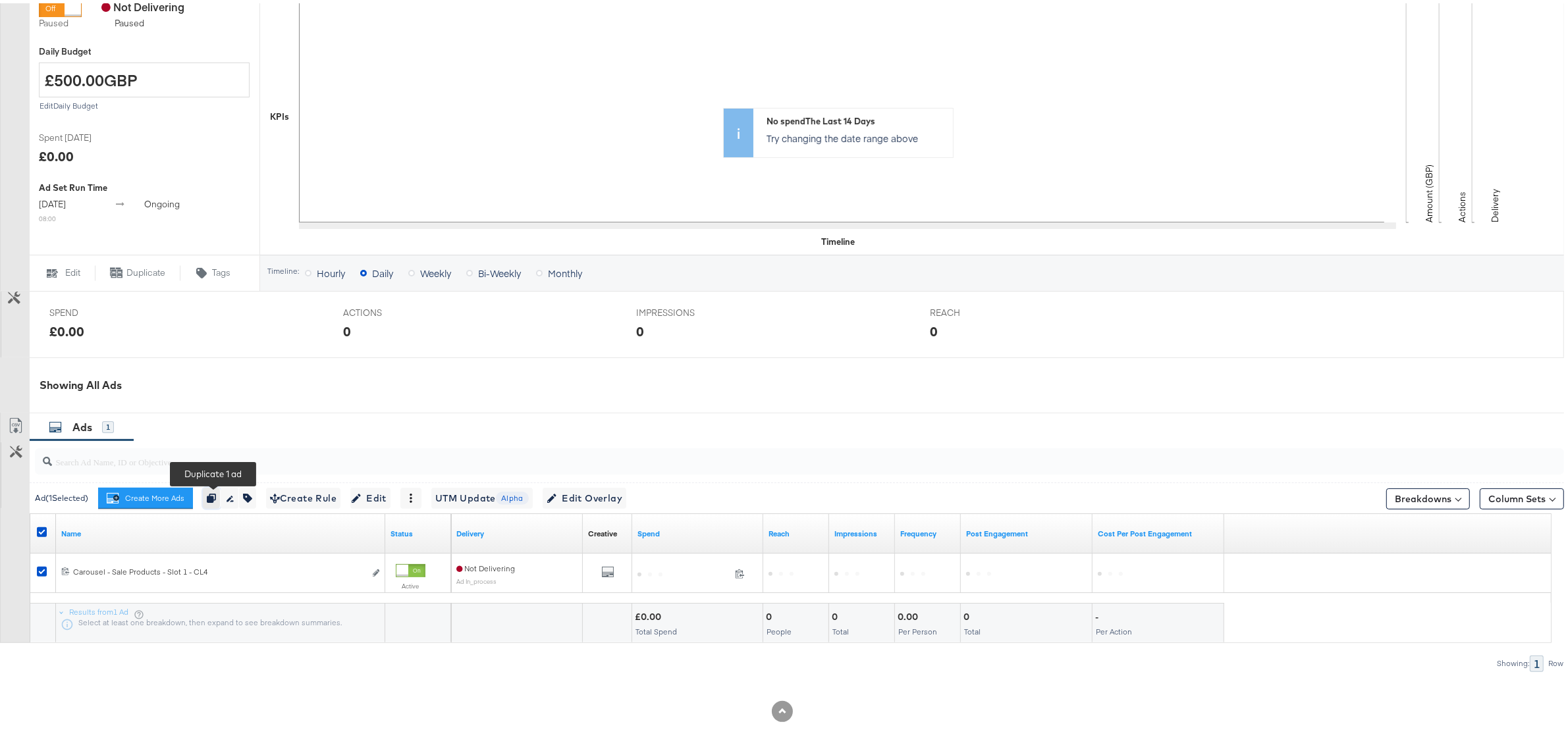
click at [207, 498] on button "button" at bounding box center [211, 495] width 17 height 21
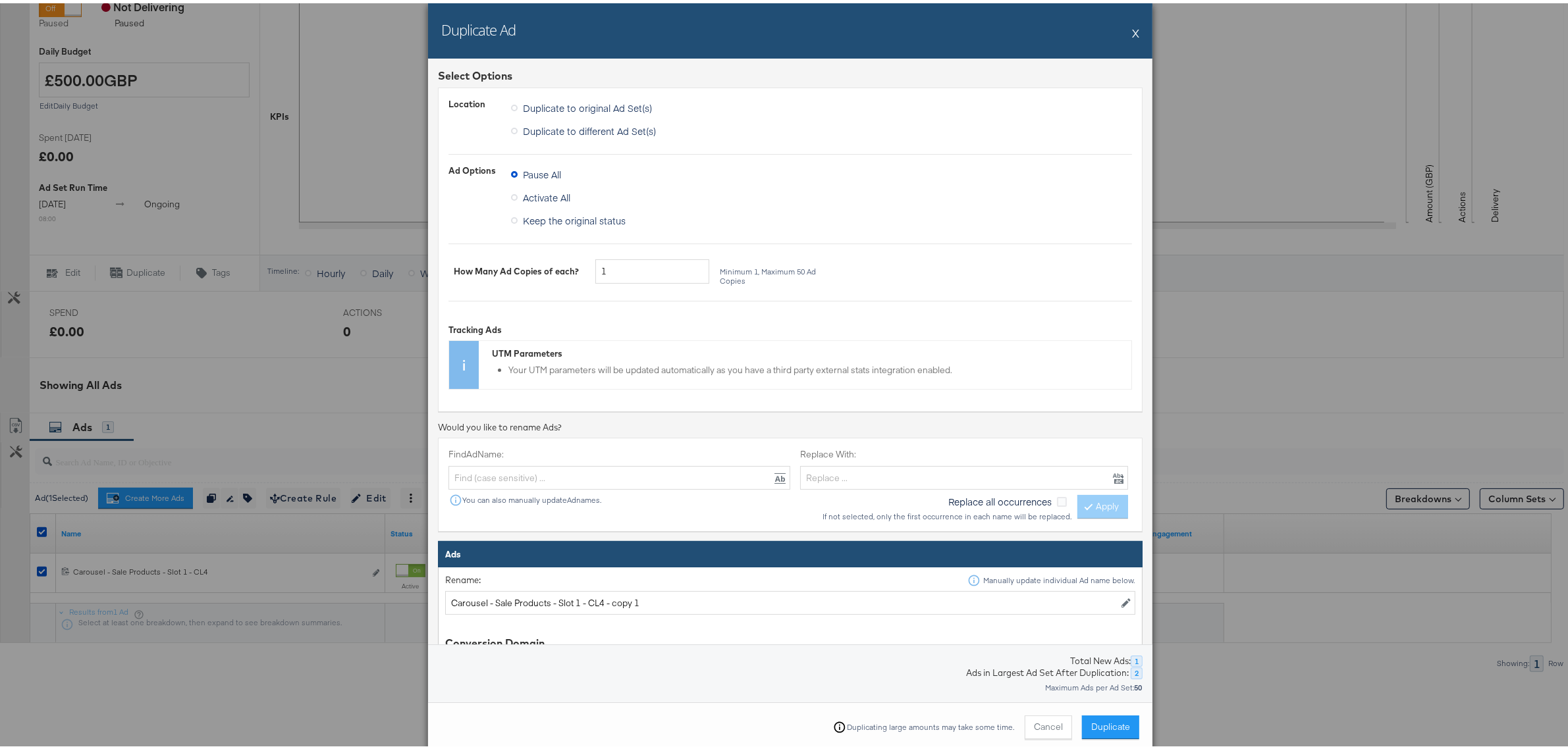
click at [601, 219] on span "Keep the original status" at bounding box center [574, 216] width 103 height 13
click at [0, 0] on input "Keep the original status" at bounding box center [0, 0] width 0 height 0
click at [624, 267] on input "1" at bounding box center [652, 268] width 114 height 24
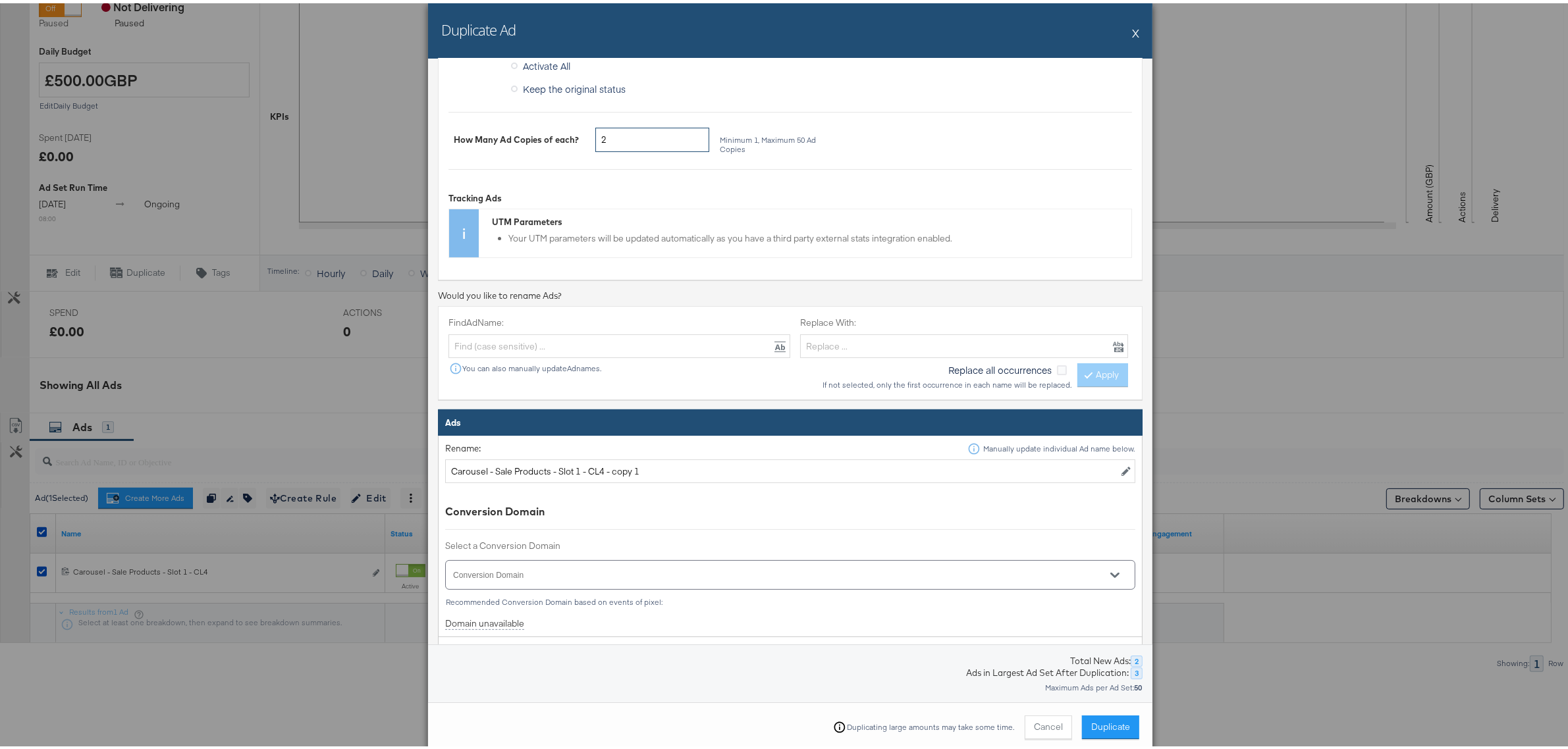
scroll to position [412, 0]
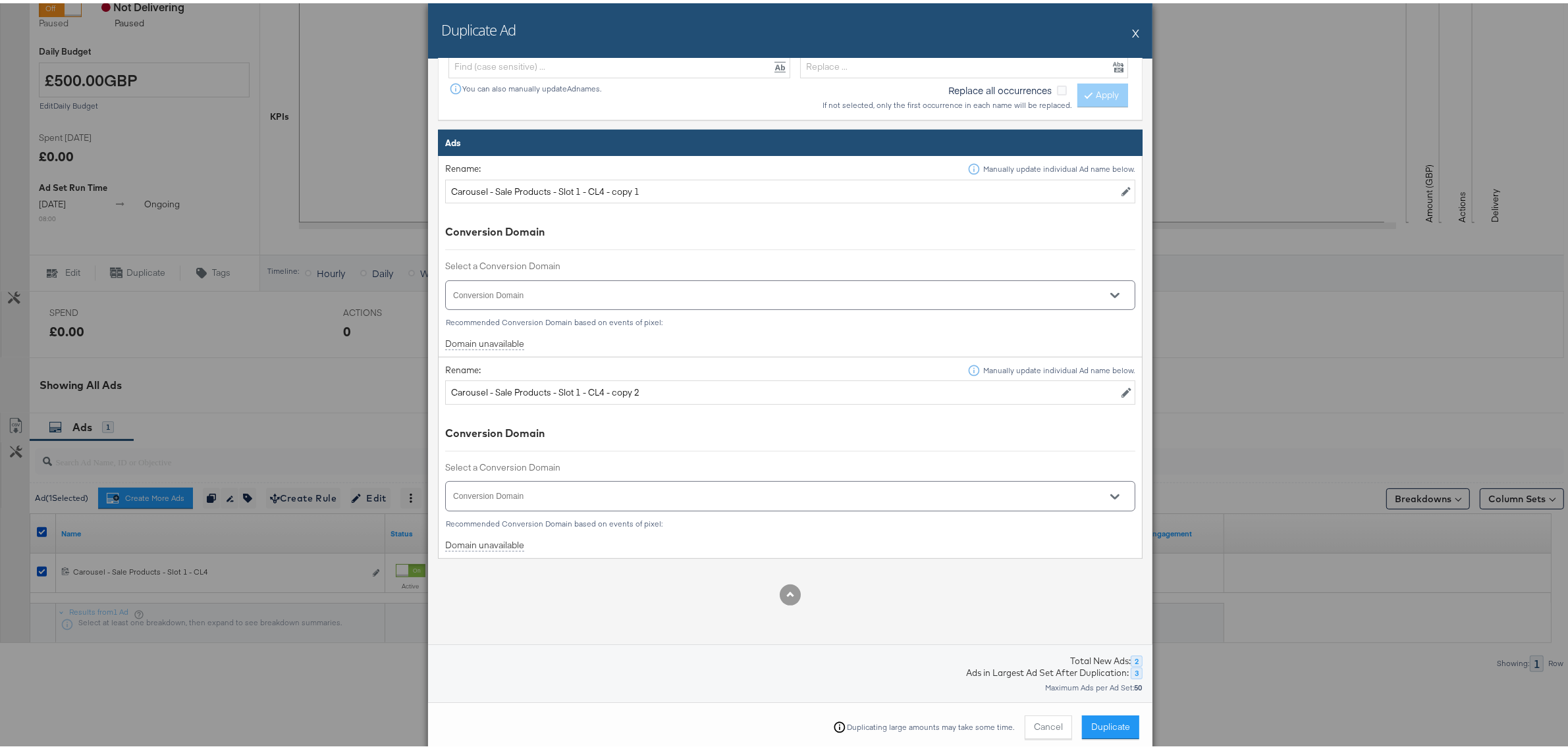
type input "2"
click at [574, 188] on input "Carousel - Sale Products - Slot 1 - CL4 - copy 1" at bounding box center [790, 188] width 690 height 24
drag, startPoint x: 601, startPoint y: 188, endPoint x: 782, endPoint y: 188, distance: 181.0
click at [780, 188] on input "Carousel - Sale Products - Slot 2 - CL4 - copy 1" at bounding box center [790, 188] width 690 height 24
type input "Carousel - Sale Products - Slot 2 - CL4"
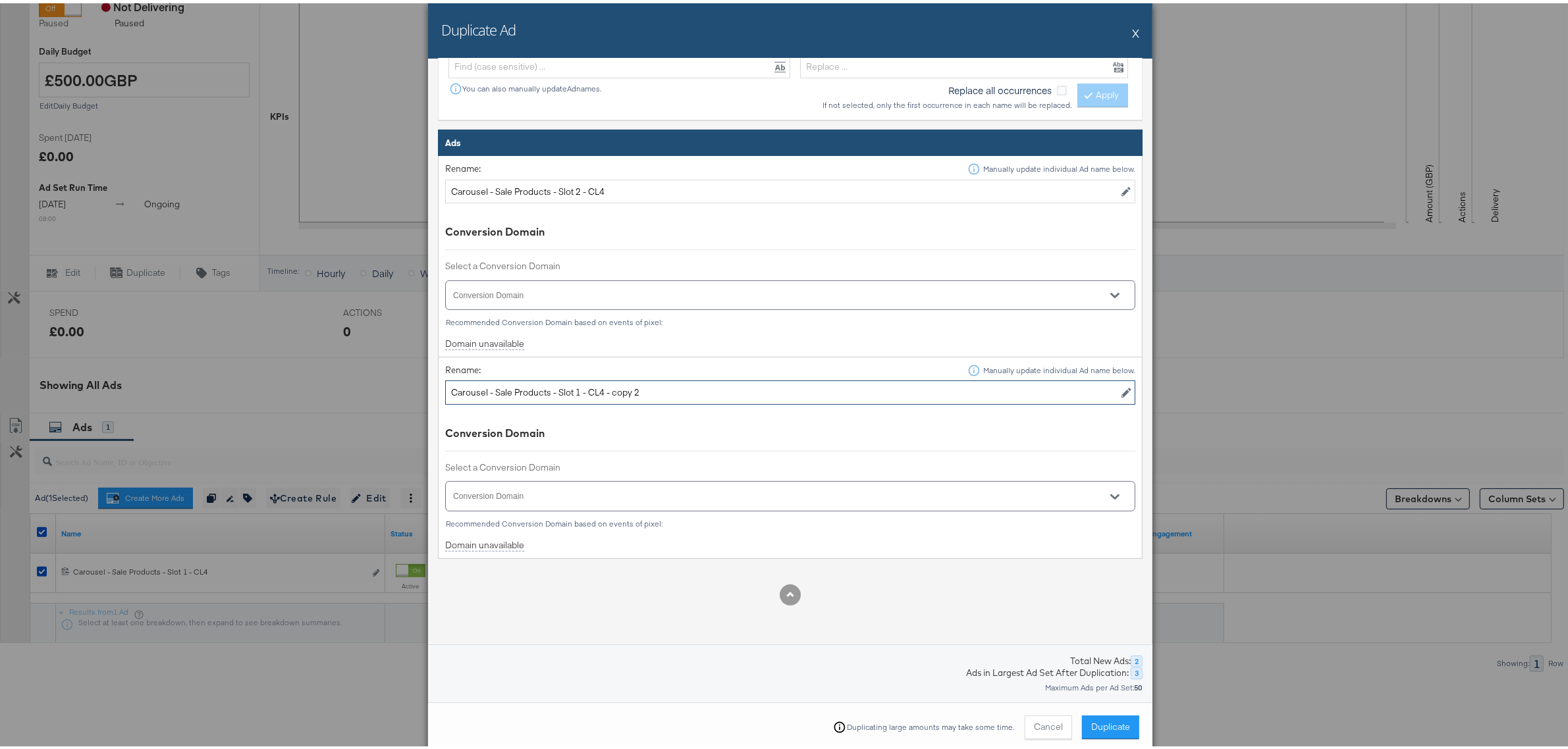
click at [574, 392] on input "Carousel - Sale Products - Slot 1 - CL4 - copy 2" at bounding box center [790, 390] width 690 height 24
drag, startPoint x: 602, startPoint y: 388, endPoint x: 792, endPoint y: 386, distance: 190.0
click at [789, 386] on input "Carousel - Sale Products - Slot 3 - CL4 - copy 2" at bounding box center [790, 390] width 690 height 24
type input "Carousel - Sale Products - Slot 3 - CL4"
click at [844, 438] on div "Conversion Domain" at bounding box center [790, 430] width 690 height 15
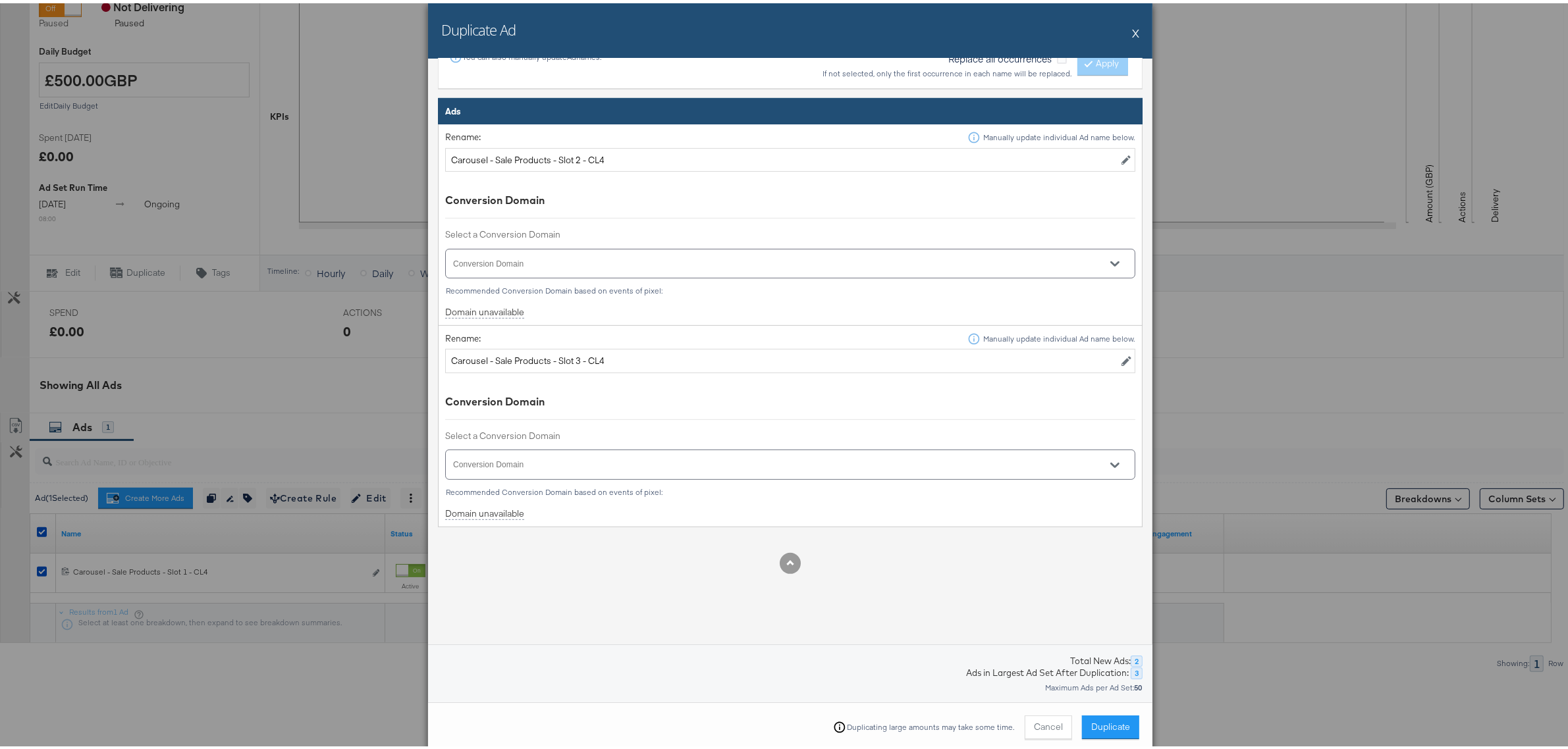
scroll to position [458, 0]
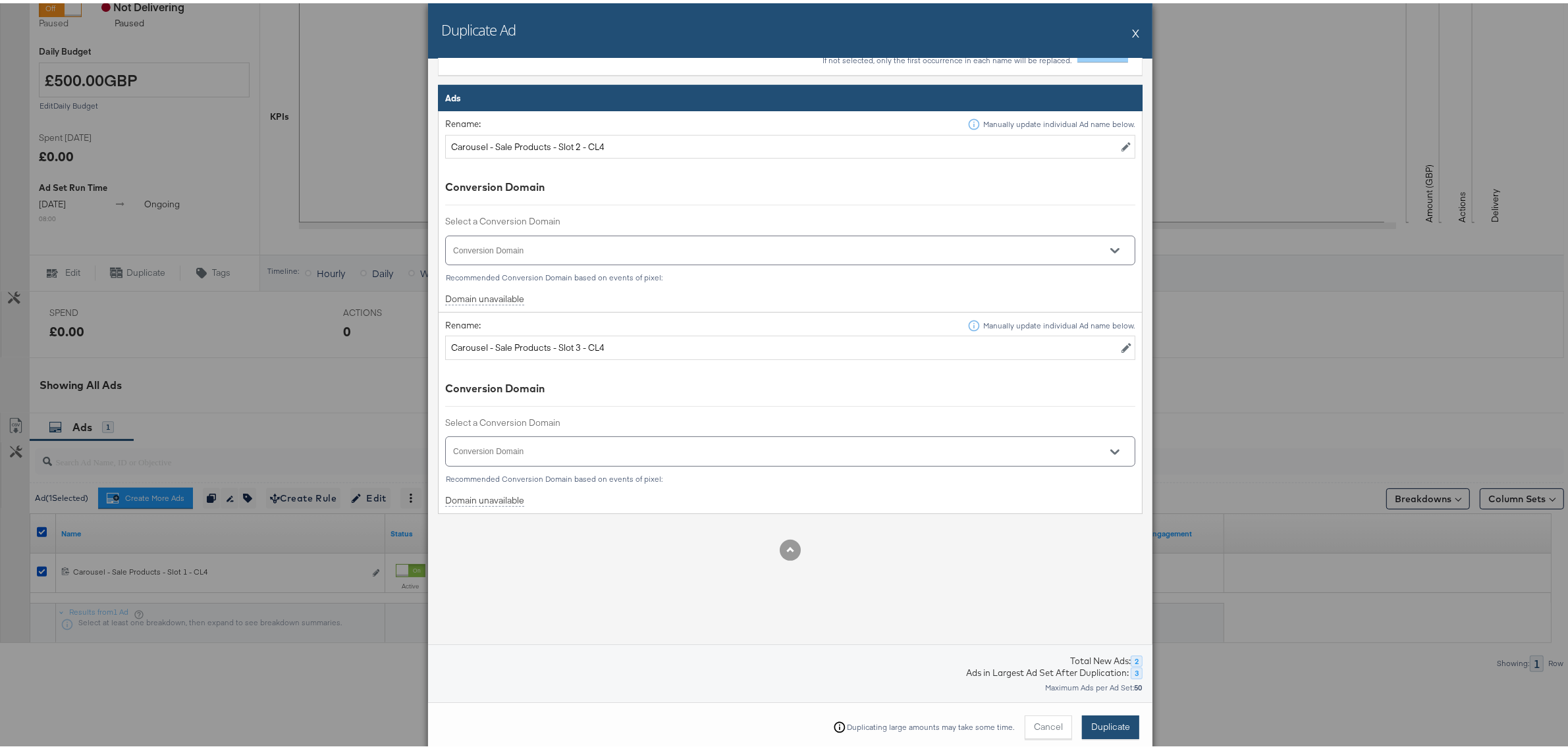
click at [1101, 721] on span "Duplicate" at bounding box center [1110, 723] width 39 height 13
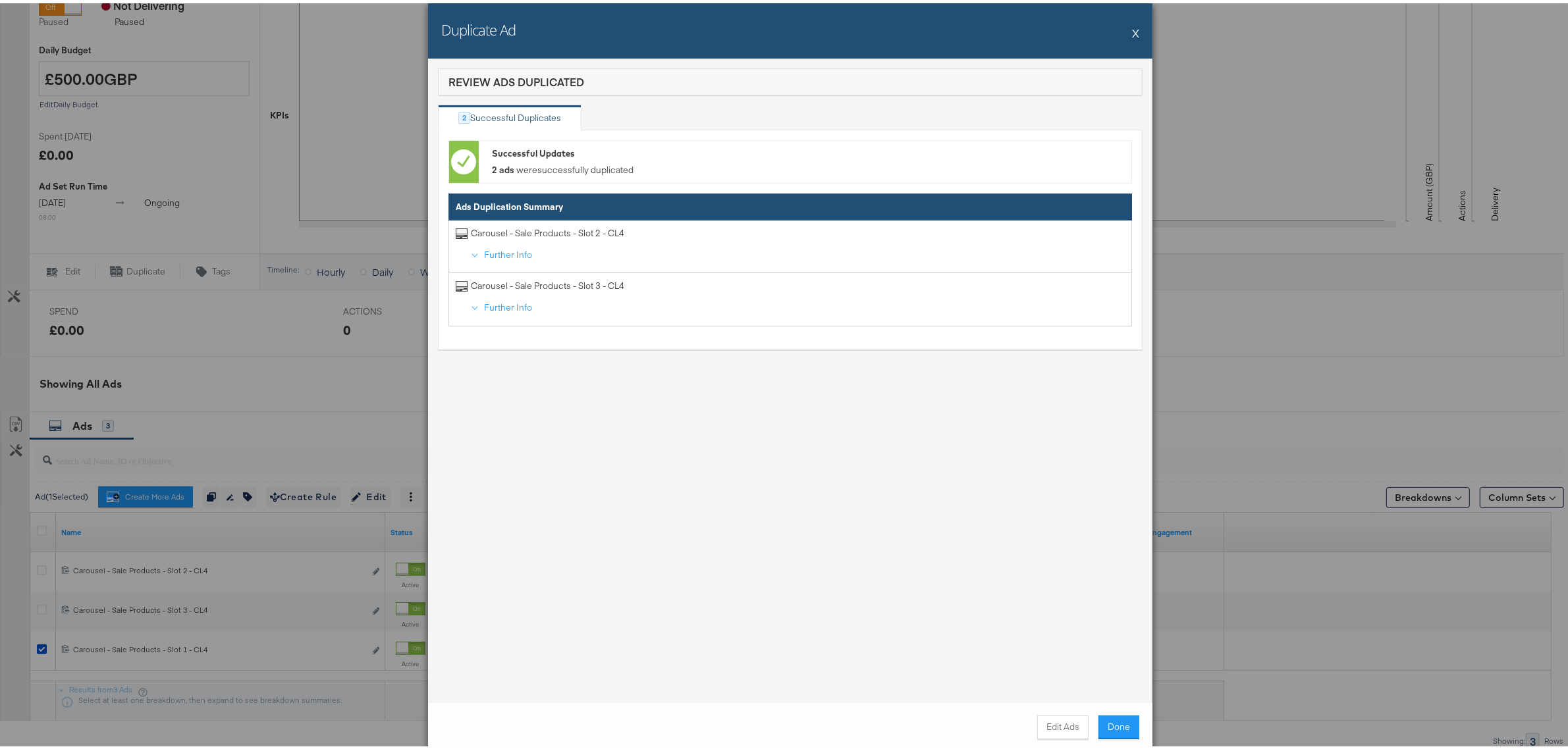
click at [1132, 25] on button "X" at bounding box center [1136, 30] width 8 height 26
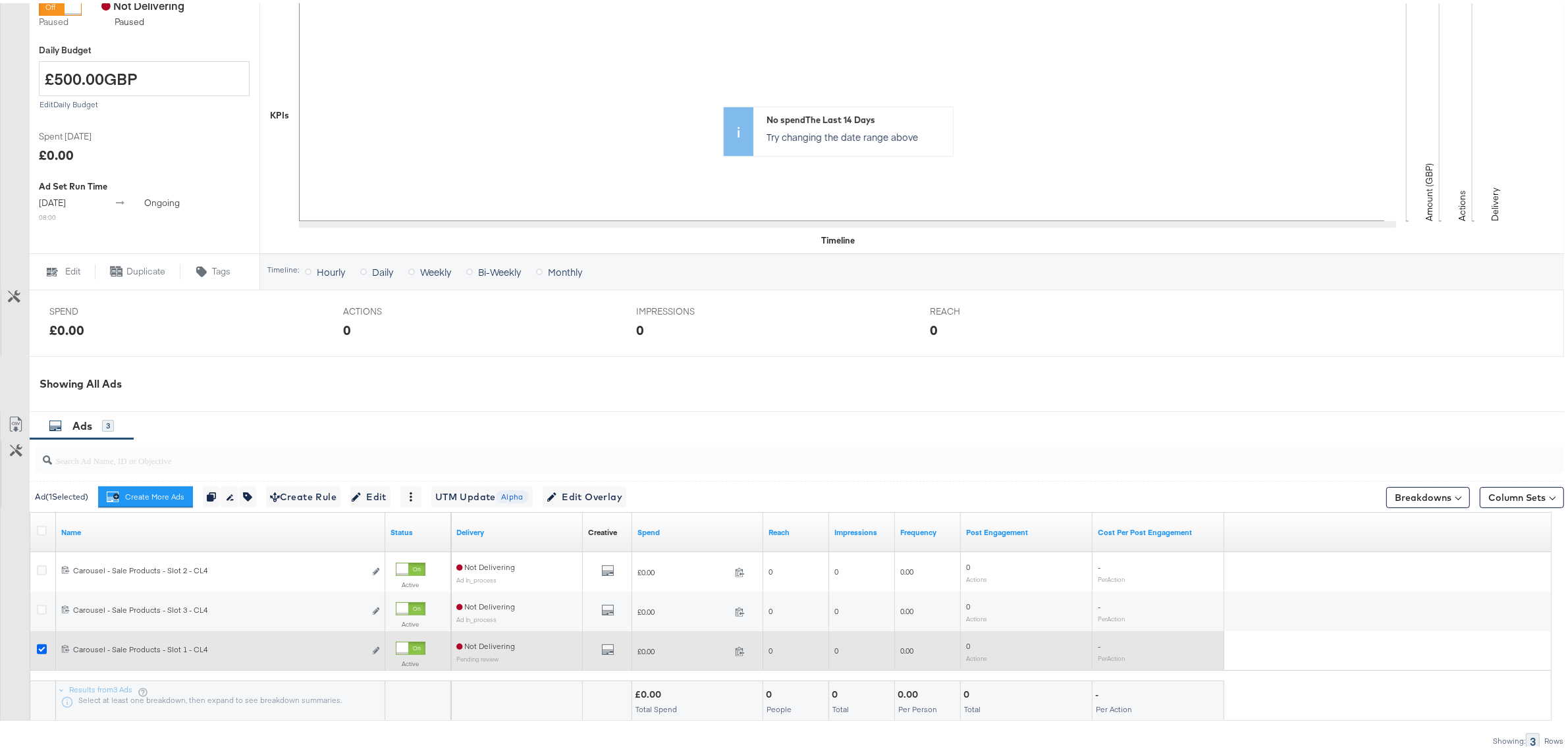
click at [42, 643] on icon at bounding box center [42, 645] width 10 height 10
click at [0, 0] on input "checkbox" at bounding box center [0, 0] width 0 height 0
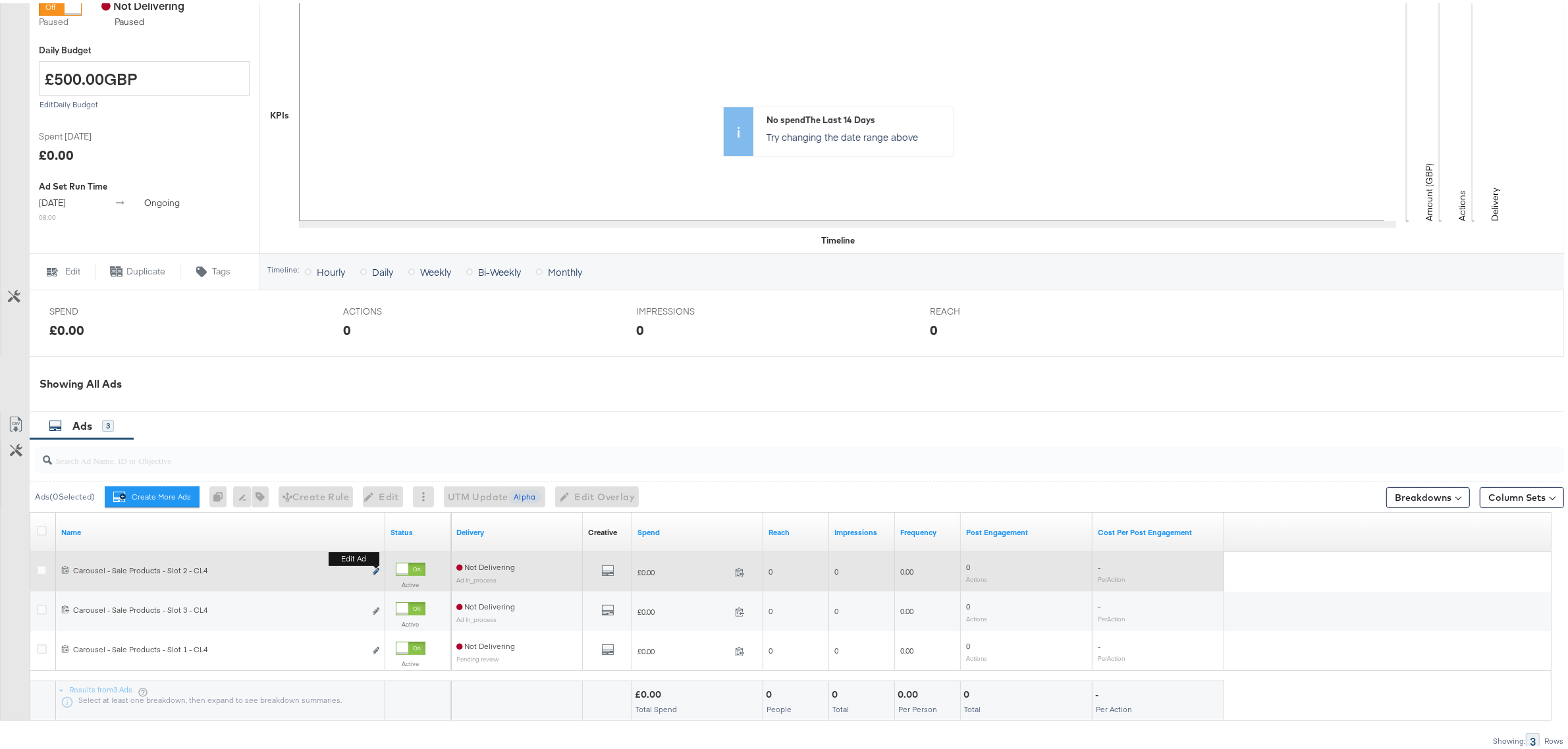
click at [378, 570] on icon "link" at bounding box center [375, 569] width 7 height 8
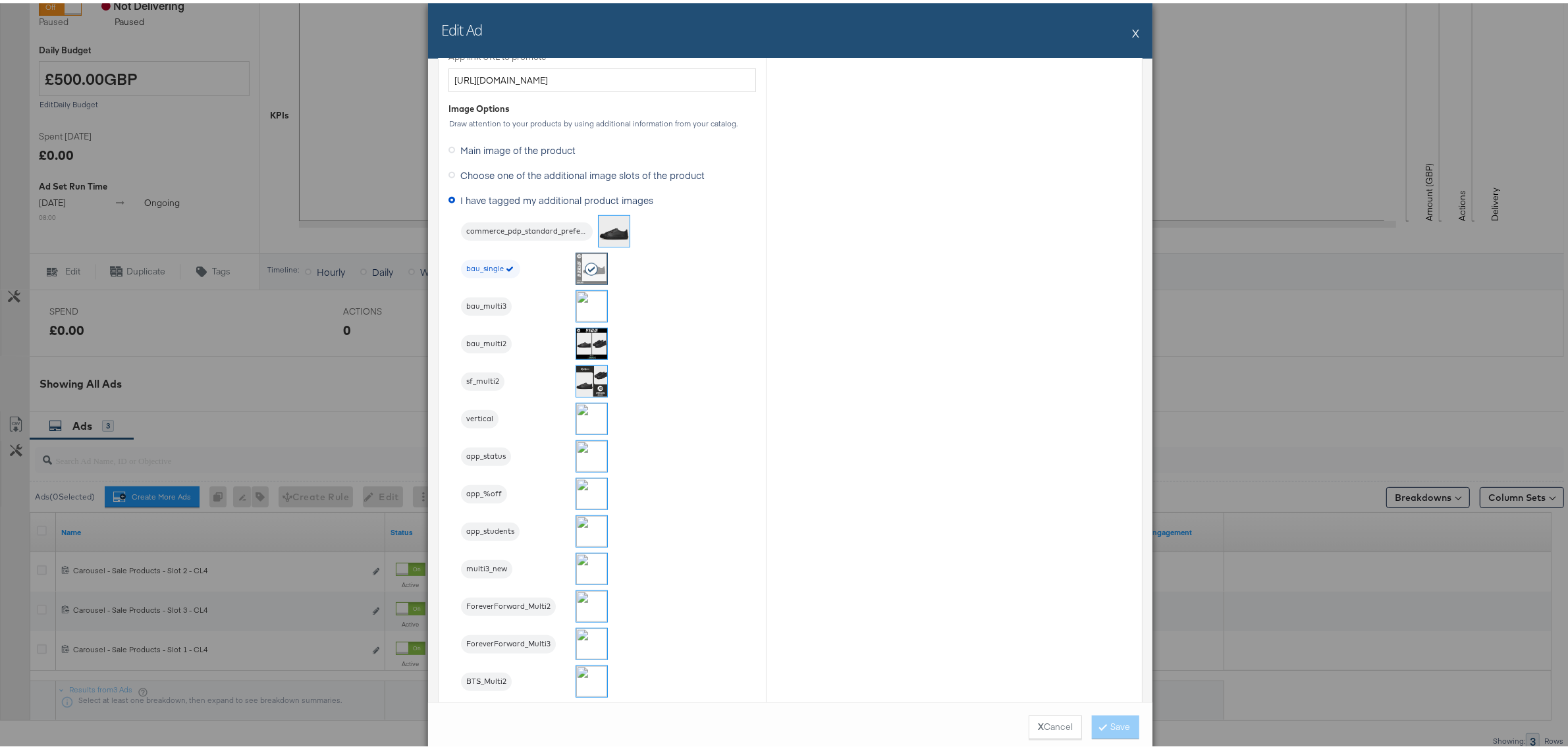
scroll to position [1070, 0]
click at [588, 301] on img at bounding box center [591, 301] width 31 height 31
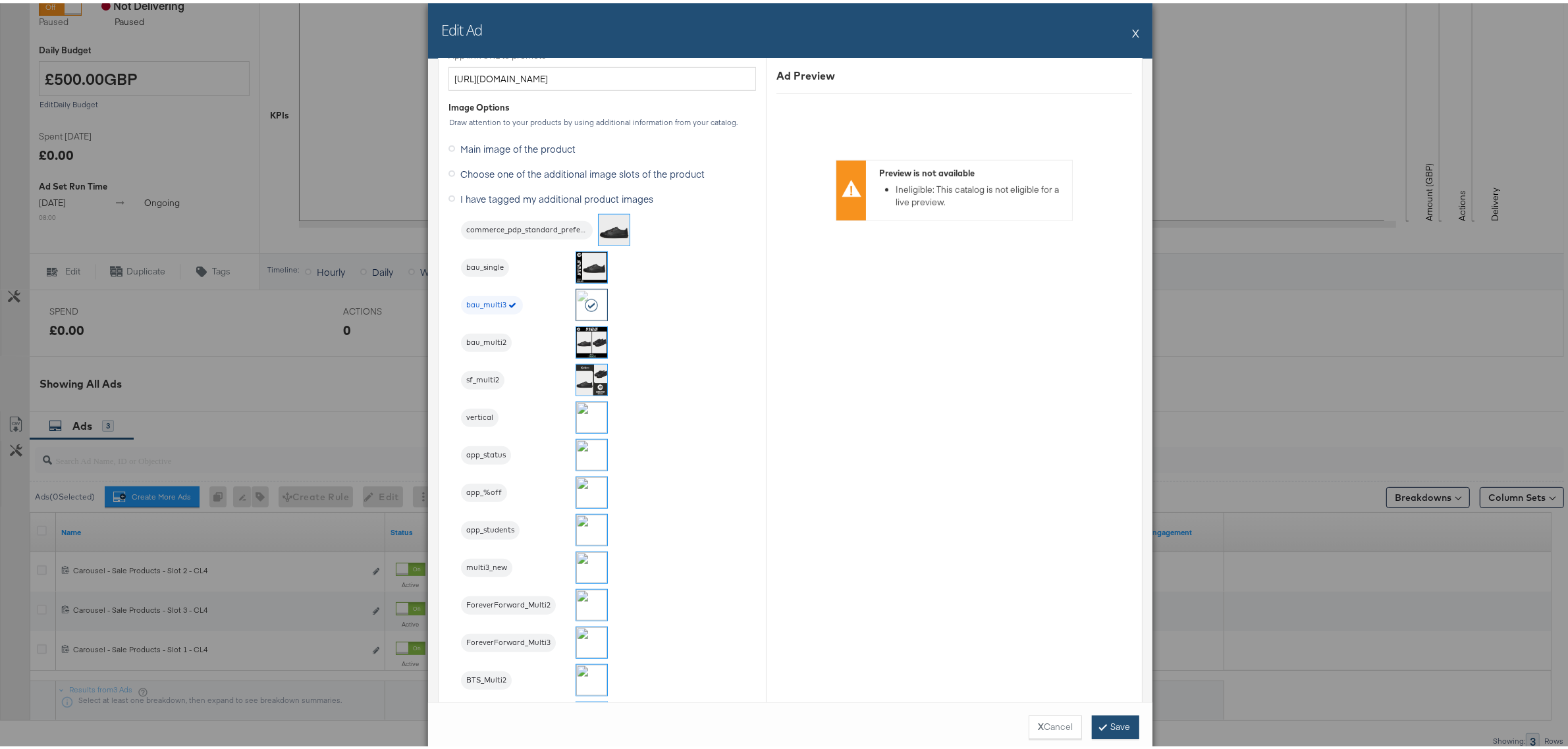
click at [1108, 724] on button "Save" at bounding box center [1115, 723] width 48 height 23
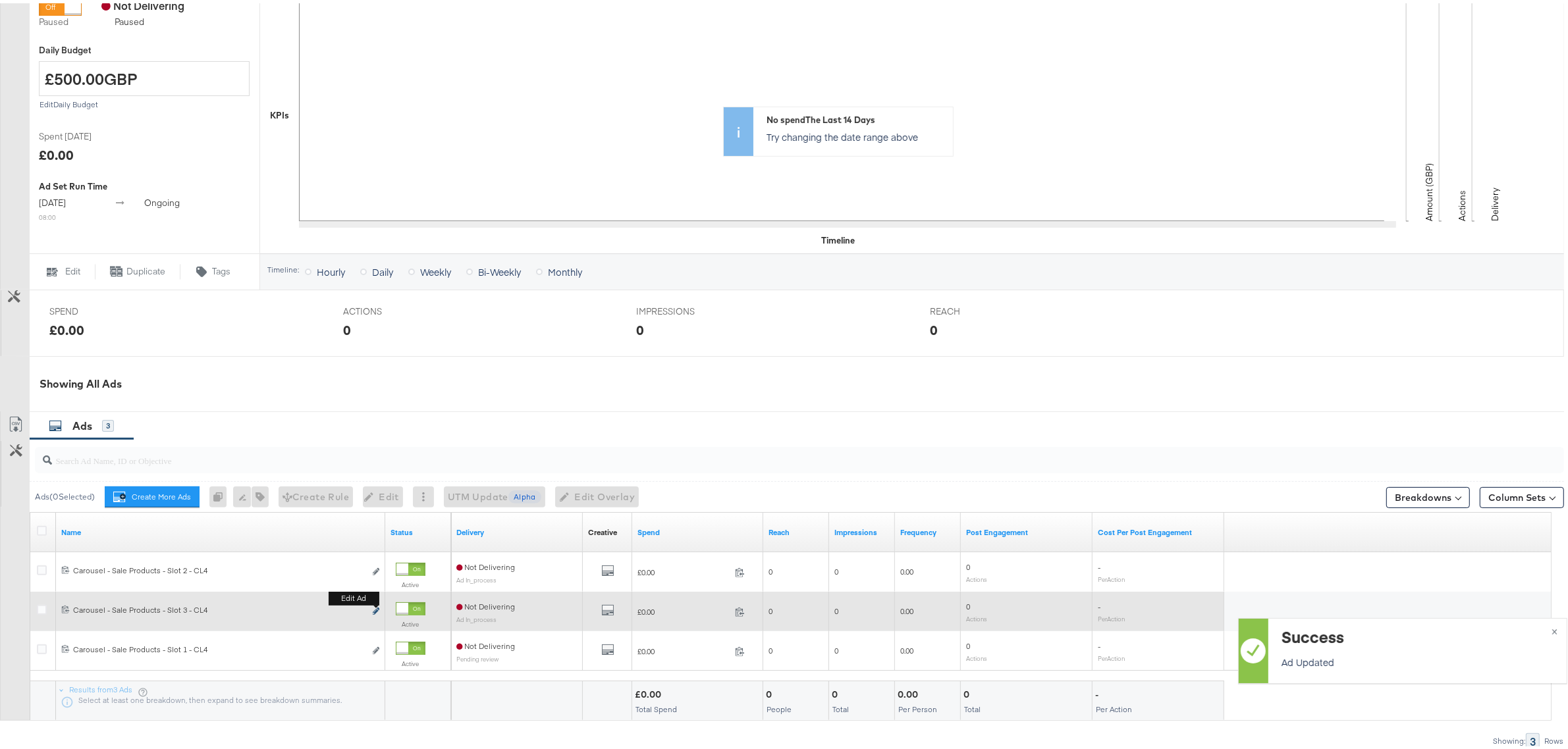
click at [374, 611] on icon "link" at bounding box center [375, 608] width 7 height 8
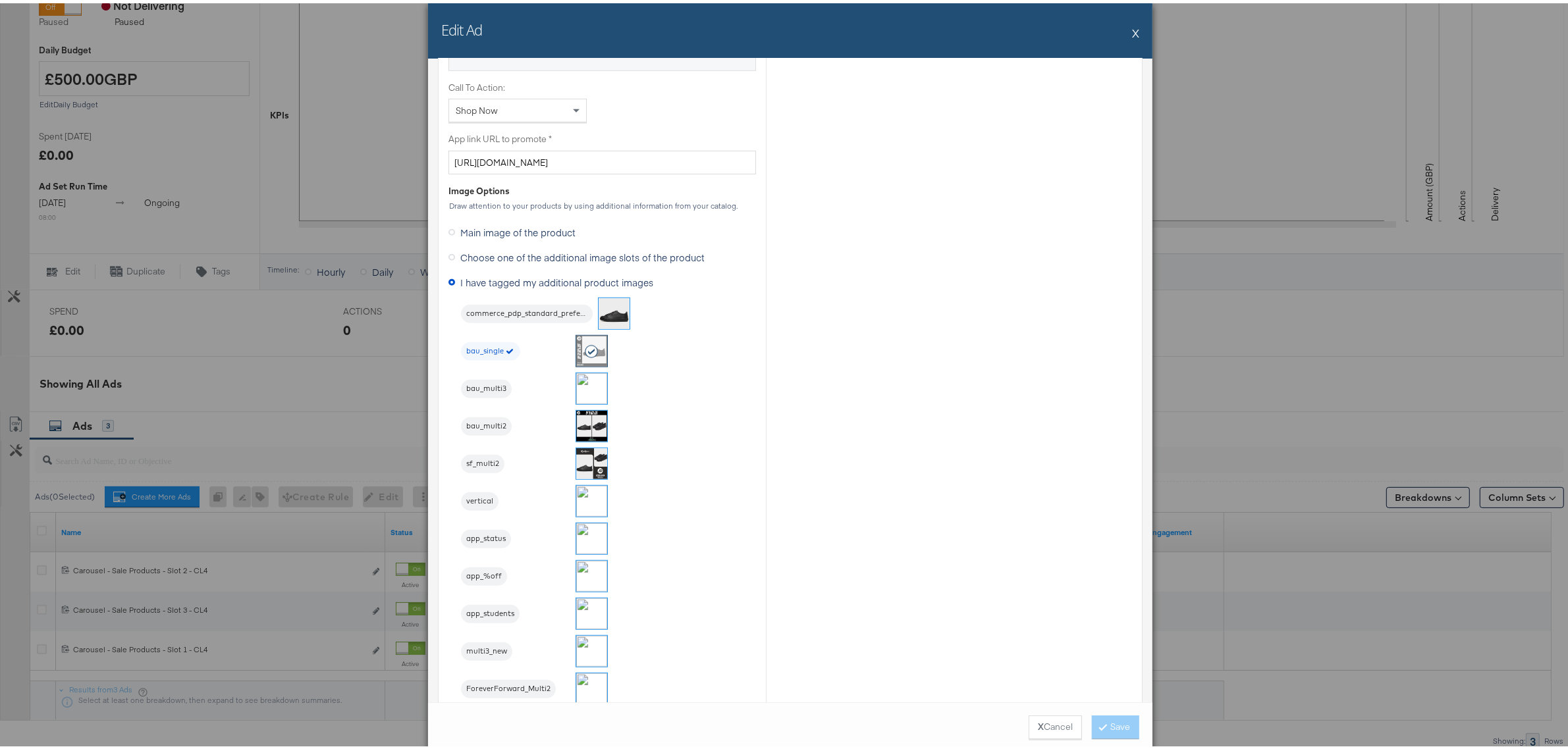
scroll to position [987, 0]
click at [583, 428] on img at bounding box center [591, 421] width 31 height 31
click at [1114, 723] on button "Save" at bounding box center [1115, 723] width 48 height 23
